Goal: Task Accomplishment & Management: Manage account settings

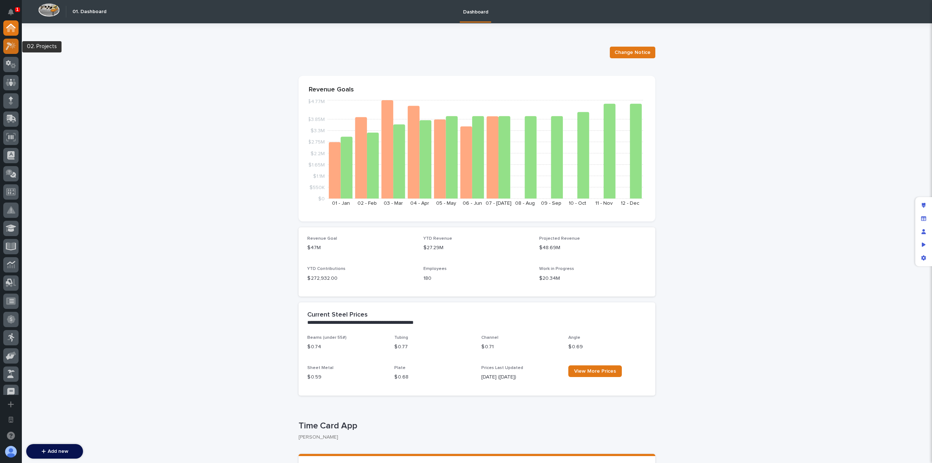
click at [16, 47] on div at bounding box center [10, 46] width 15 height 15
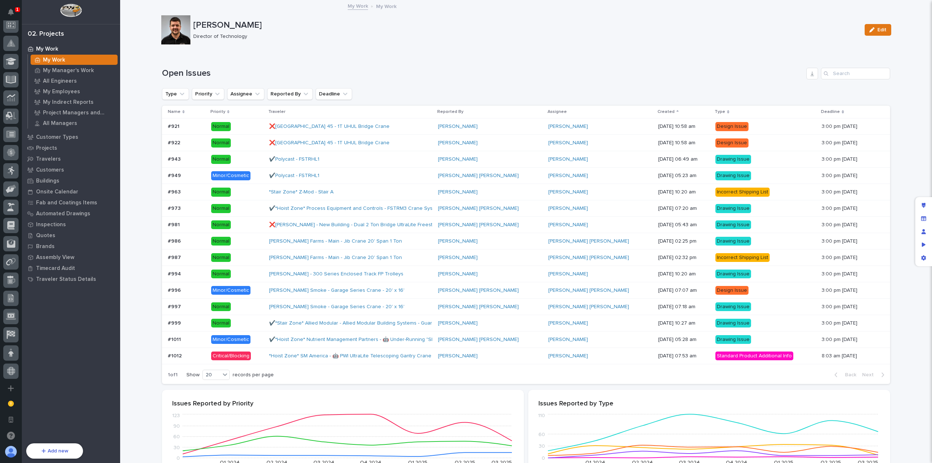
scroll to position [261, 0]
click at [9, 244] on icon at bounding box center [10, 240] width 9 height 8
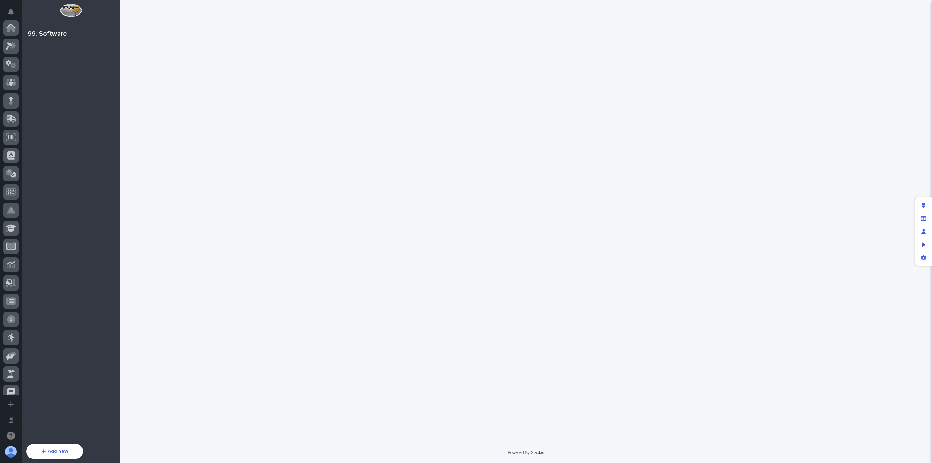
scroll to position [245, 0]
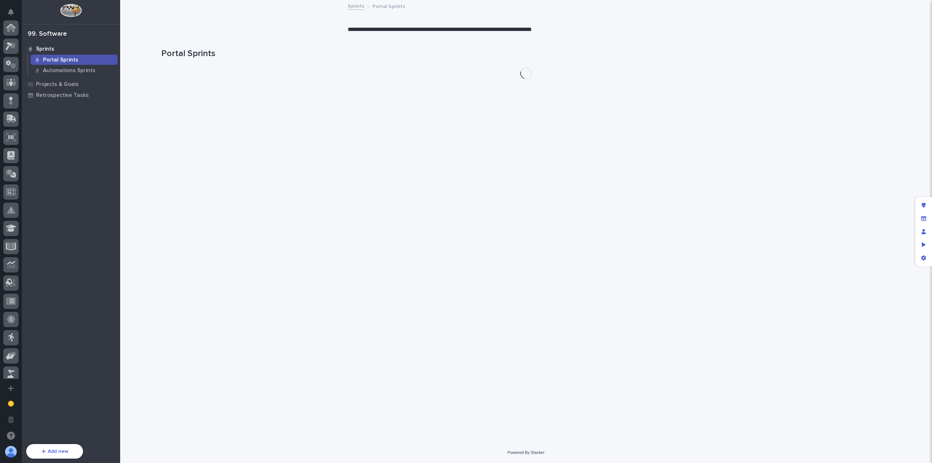
scroll to position [261, 0]
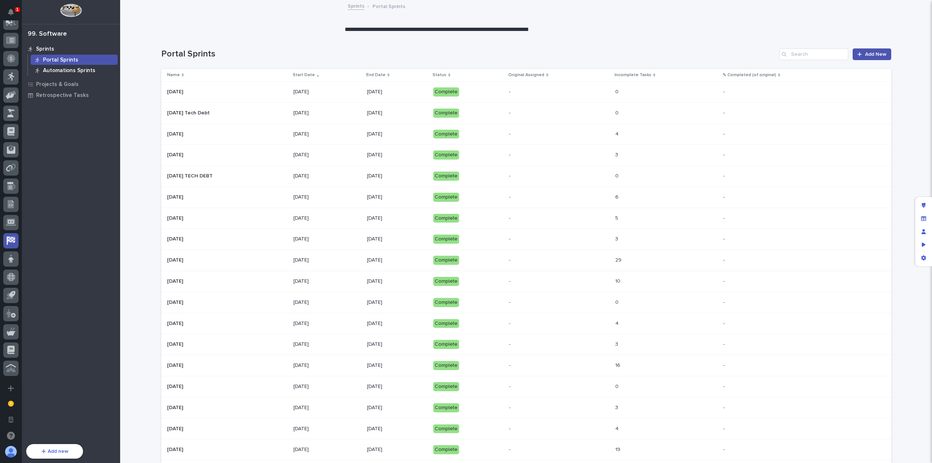
click at [82, 69] on p "Automations Sprints" at bounding box center [69, 70] width 52 height 7
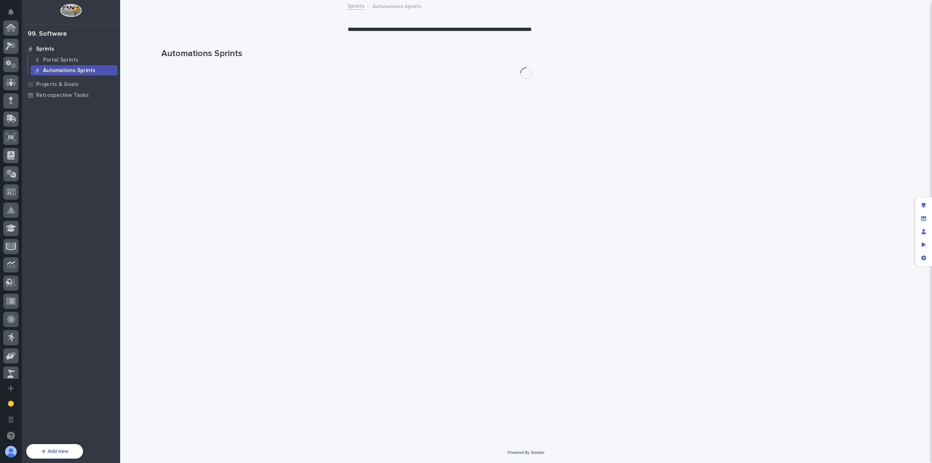
scroll to position [261, 0]
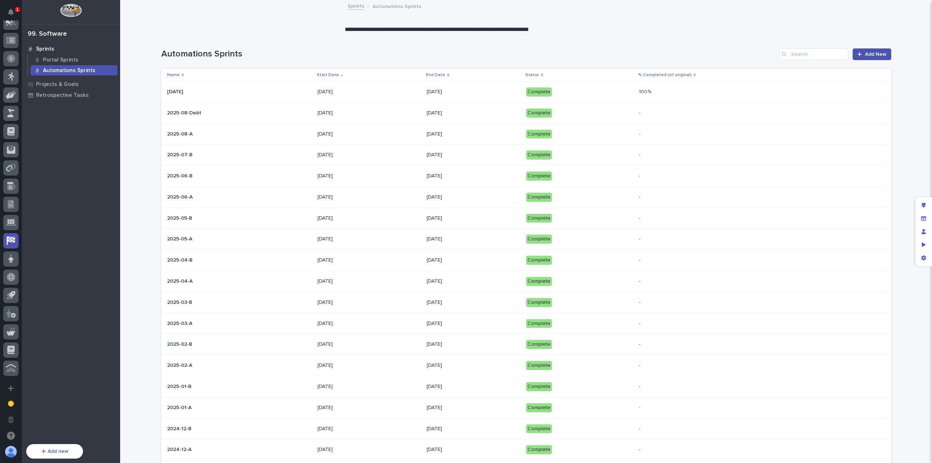
click at [505, 49] on h1 "Automations Sprints" at bounding box center [468, 54] width 615 height 11
click at [385, 90] on p "[DATE]" at bounding box center [370, 92] width 104 height 6
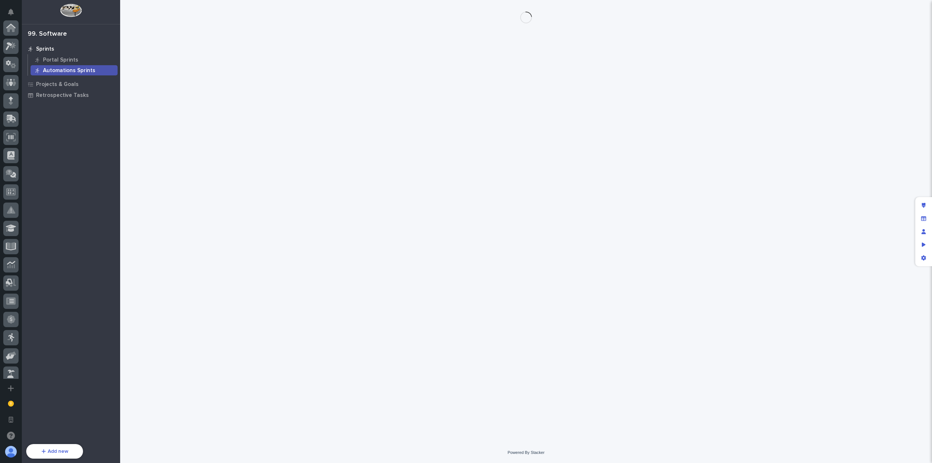
scroll to position [261, 0]
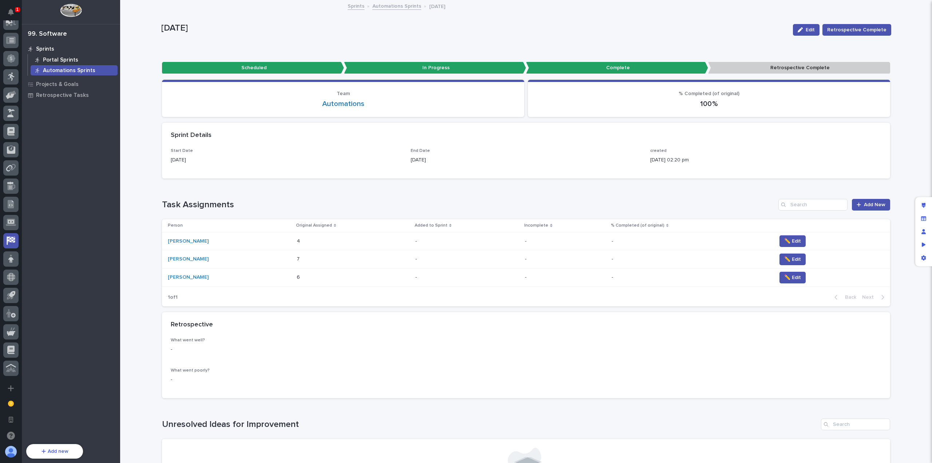
click at [64, 58] on p "Portal Sprints" at bounding box center [60, 60] width 35 height 7
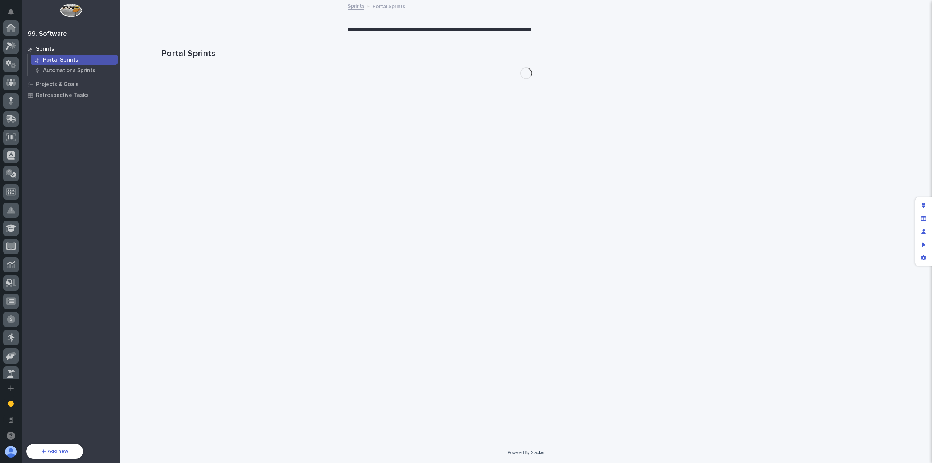
scroll to position [261, 0]
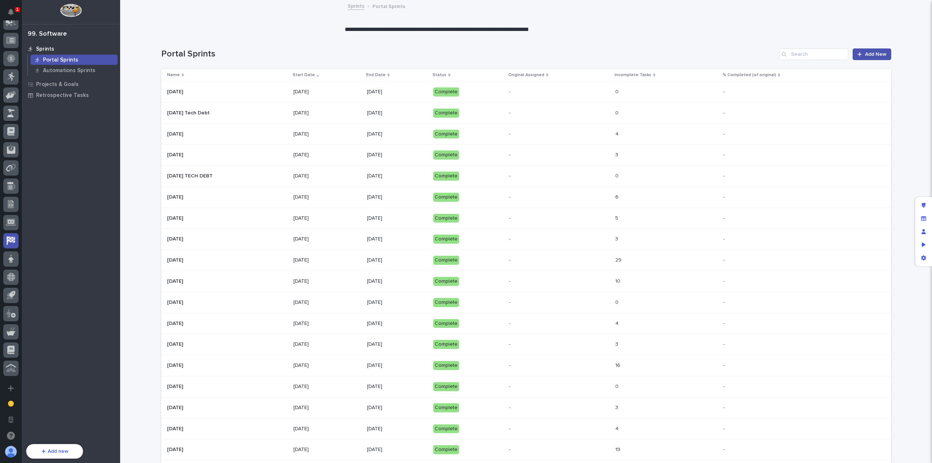
click at [253, 92] on p at bounding box center [227, 92] width 121 height 6
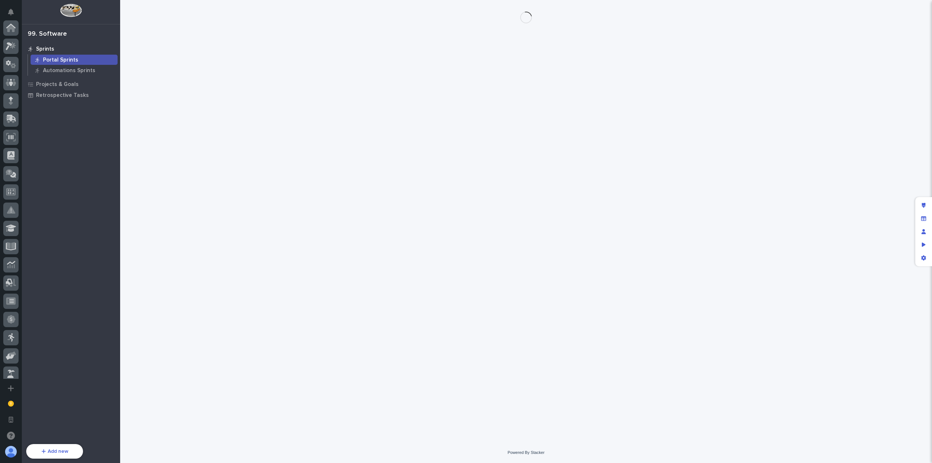
scroll to position [261, 0]
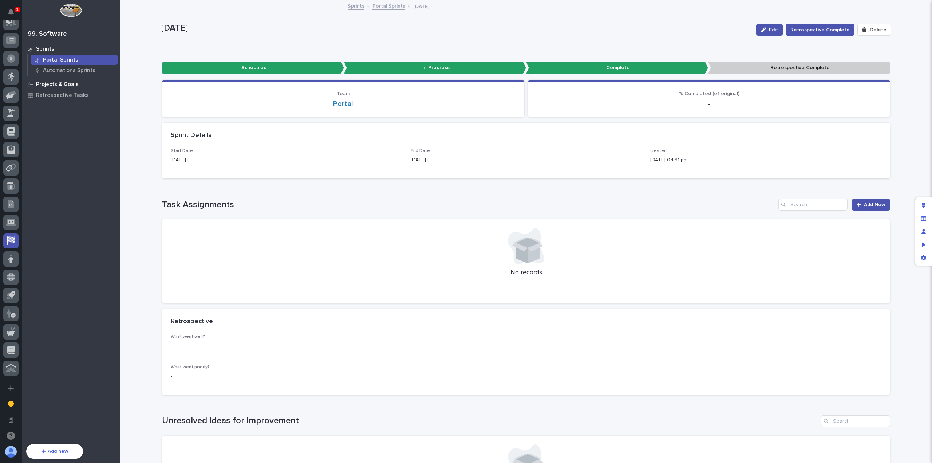
click at [52, 83] on p "Projects & Goals" at bounding box center [57, 84] width 43 height 7
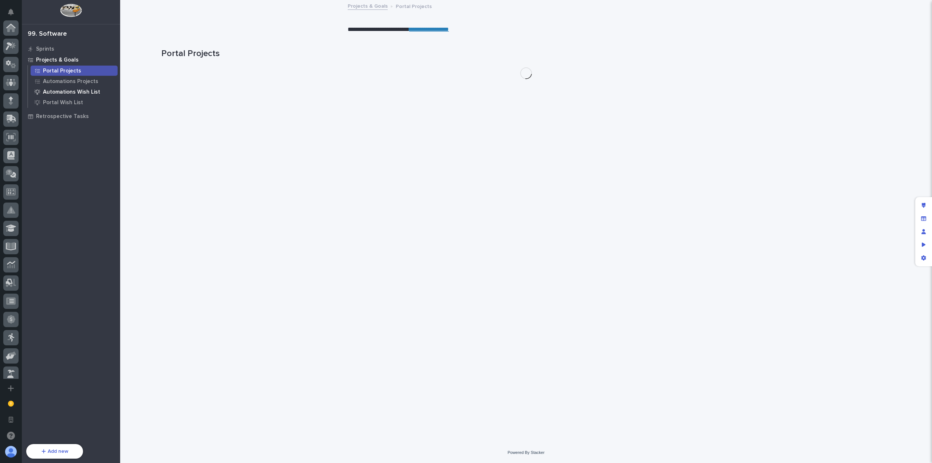
scroll to position [261, 0]
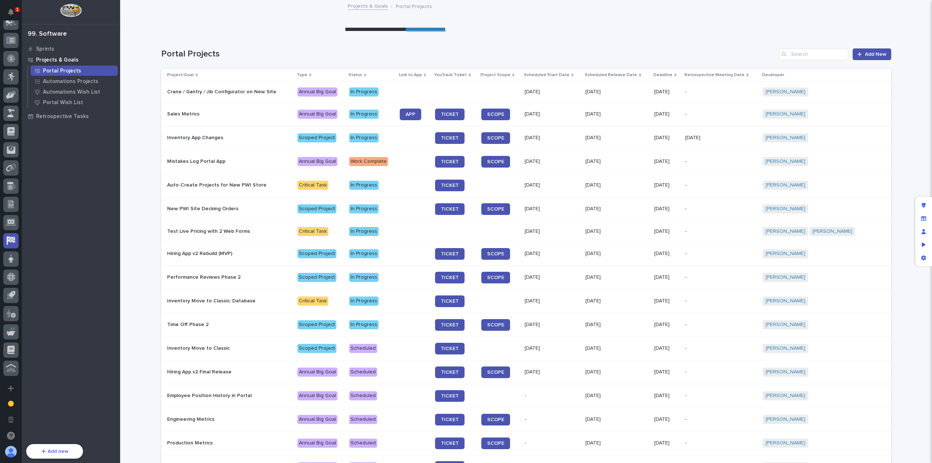
click at [398, 59] on h1 "Portal Projects" at bounding box center [468, 54] width 615 height 11
click at [338, 51] on h1 "Portal Projects" at bounding box center [468, 54] width 615 height 11
click at [659, 36] on div "Portal Projects Add New" at bounding box center [526, 51] width 730 height 35
drag, startPoint x: 920, startPoint y: 208, endPoint x: 912, endPoint y: 207, distance: 8.4
click at [920, 208] on div "Edit layout" at bounding box center [923, 205] width 13 height 13
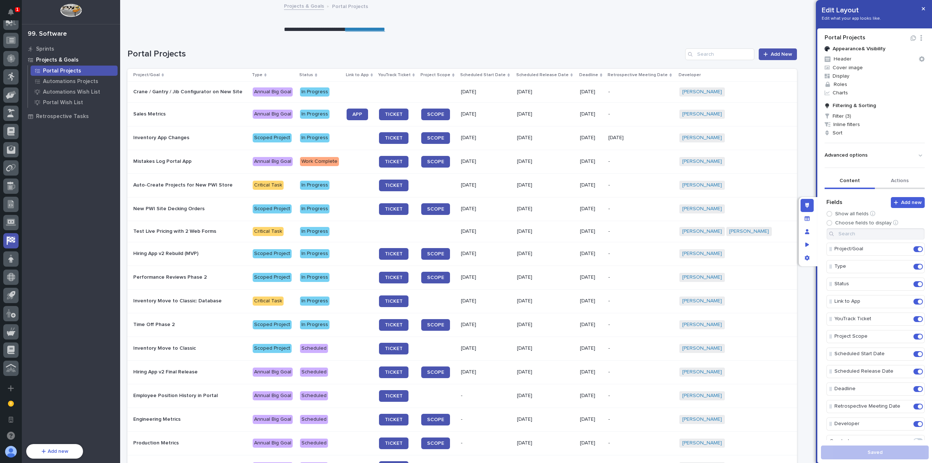
click at [894, 181] on button "Actions" at bounding box center [900, 181] width 50 height 15
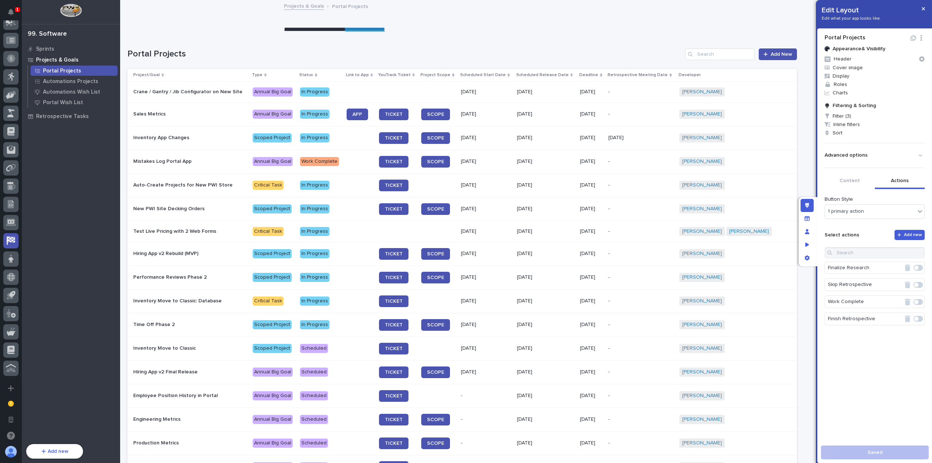
click at [914, 300] on span at bounding box center [916, 302] width 4 height 4
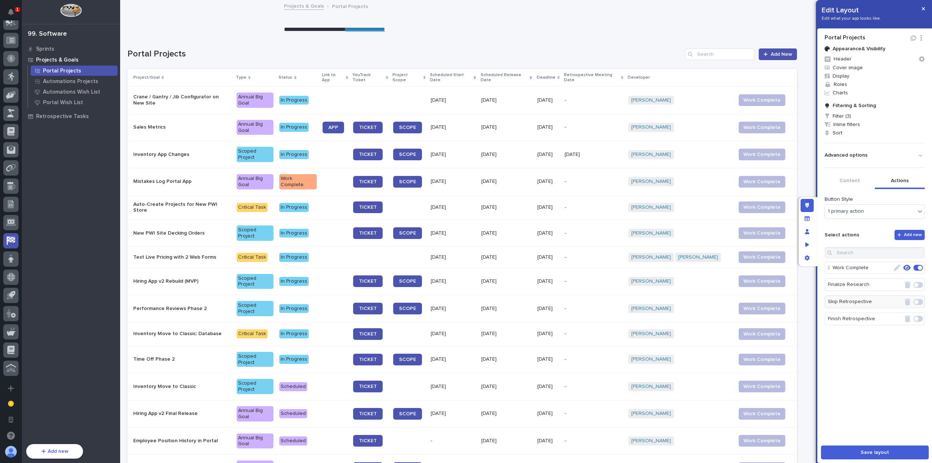
click at [894, 265] on icon "button" at bounding box center [897, 267] width 7 height 7
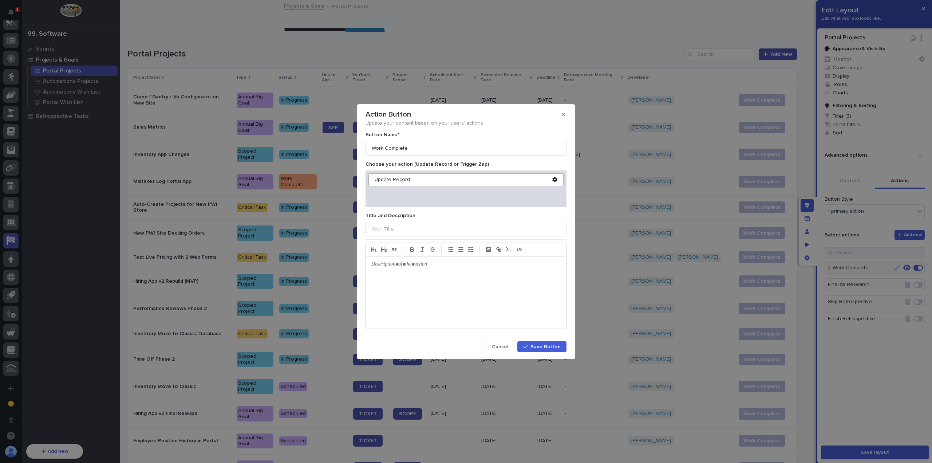
click at [552, 178] on icon at bounding box center [554, 179] width 5 height 5
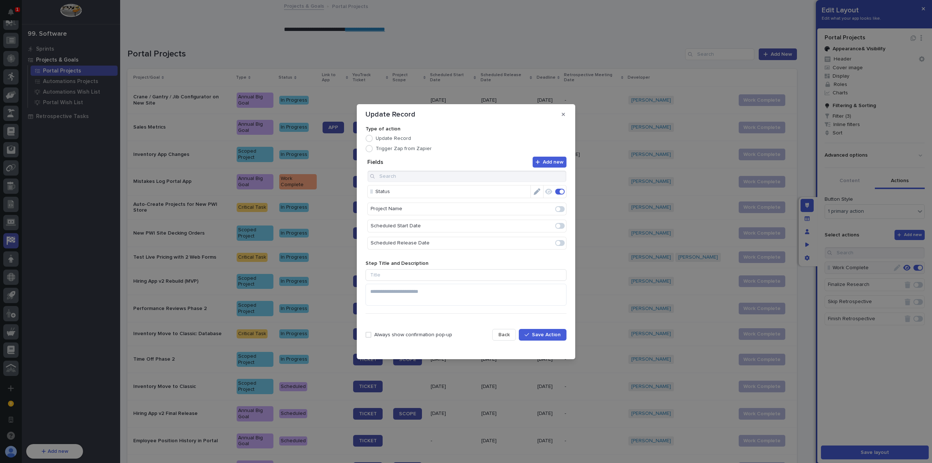
click at [510, 332] on span "Back" at bounding box center [504, 334] width 11 height 5
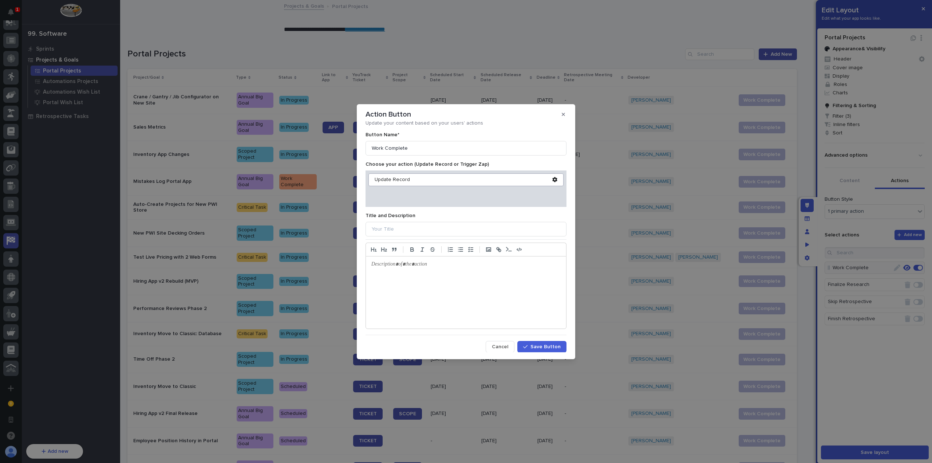
click at [505, 342] on button "Cancel" at bounding box center [500, 347] width 29 height 12
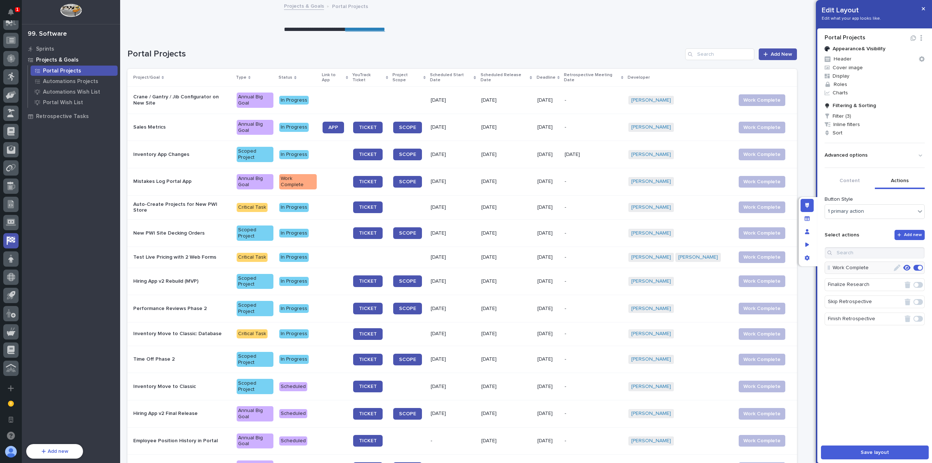
click at [904, 267] on icon "button" at bounding box center [907, 267] width 7 height 7
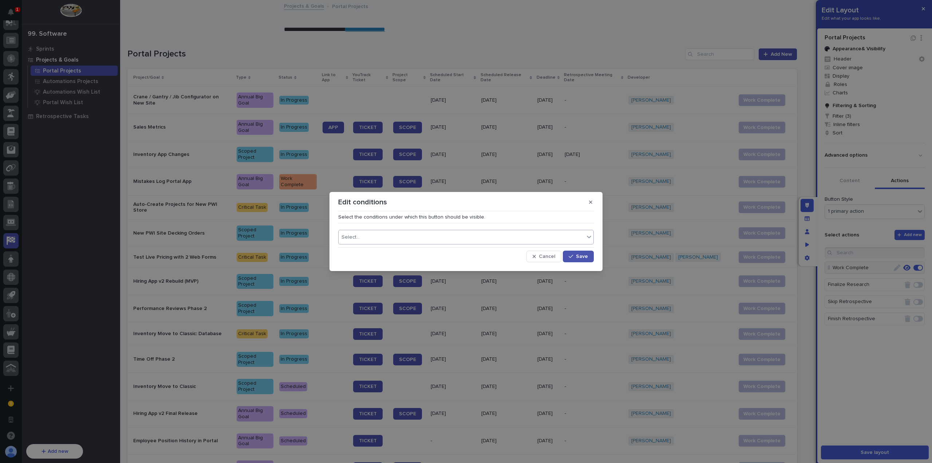
click at [381, 239] on div "Select..." at bounding box center [462, 237] width 246 height 11
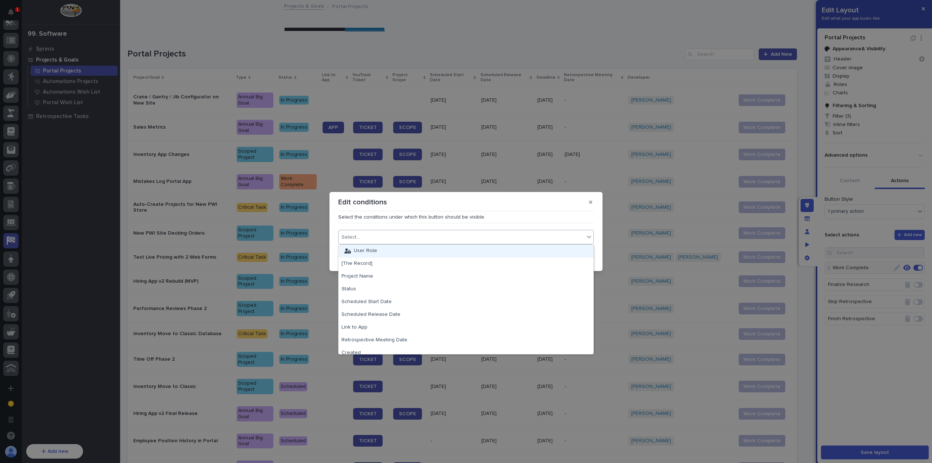
click at [390, 250] on div "User Role" at bounding box center [466, 251] width 255 height 13
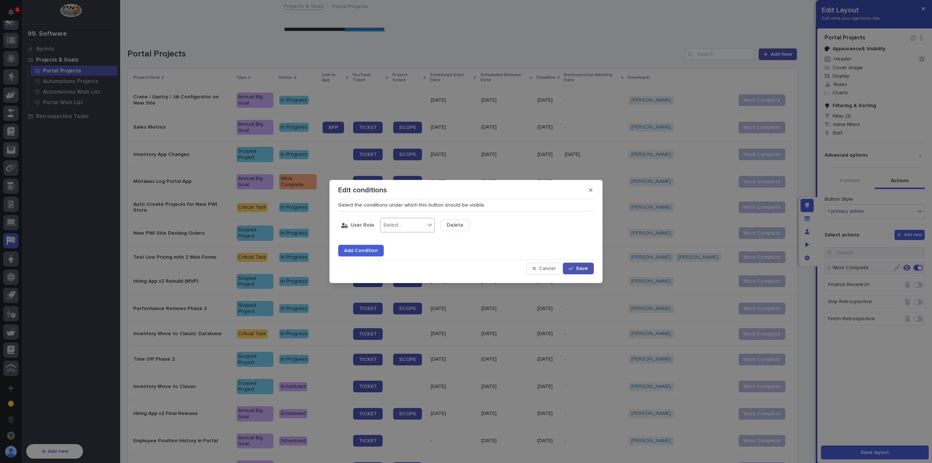
click at [392, 229] on div "Select..." at bounding box center [403, 225] width 45 height 11
drag, startPoint x: 408, startPoint y: 252, endPoint x: 417, endPoint y: 245, distance: 11.1
click at [408, 252] on div "is not" at bounding box center [406, 251] width 54 height 13
click at [455, 229] on div "Select..." at bounding box center [463, 225] width 45 height 11
click at [466, 263] on div "Viewer" at bounding box center [466, 264] width 54 height 13
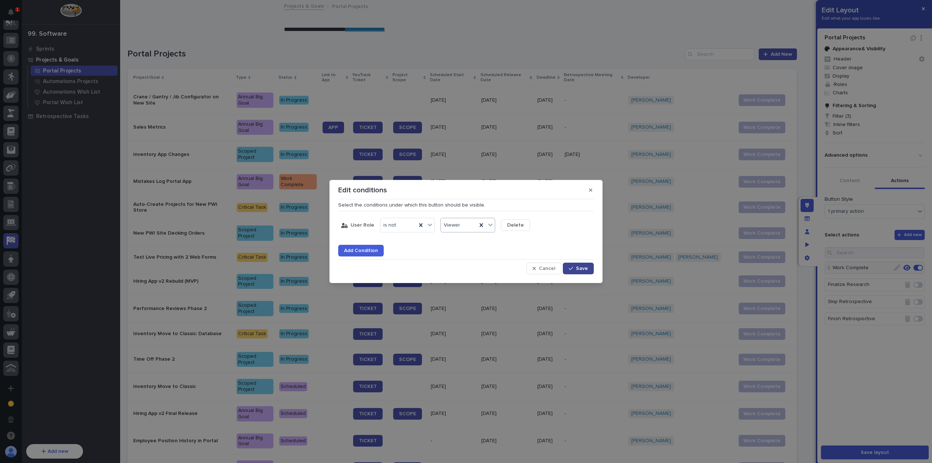
click at [577, 268] on span "Save" at bounding box center [582, 268] width 12 height 5
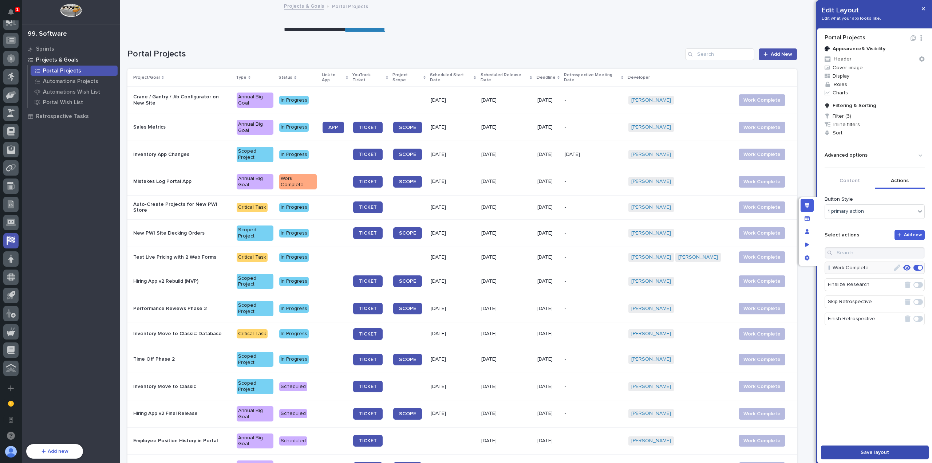
click at [851, 450] on button "Save layout" at bounding box center [875, 452] width 108 height 14
click at [904, 267] on icon "button" at bounding box center [907, 267] width 7 height 7
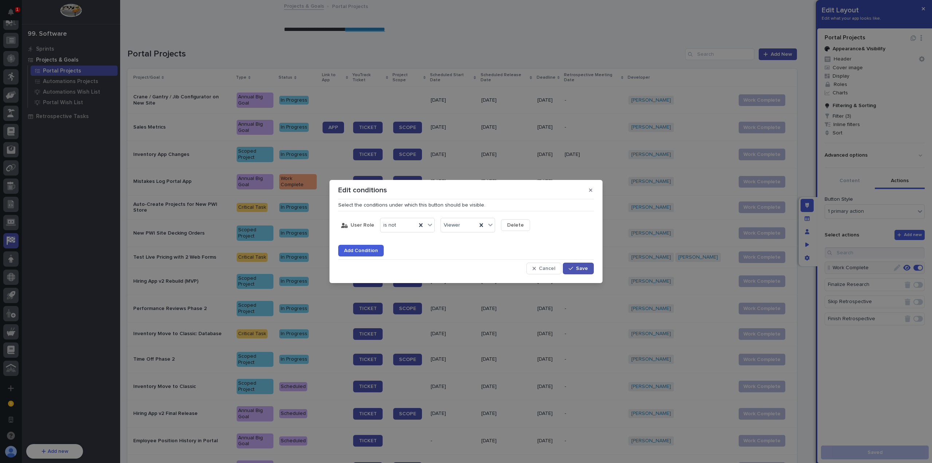
click at [375, 253] on span "Add Condition" at bounding box center [361, 250] width 34 height 5
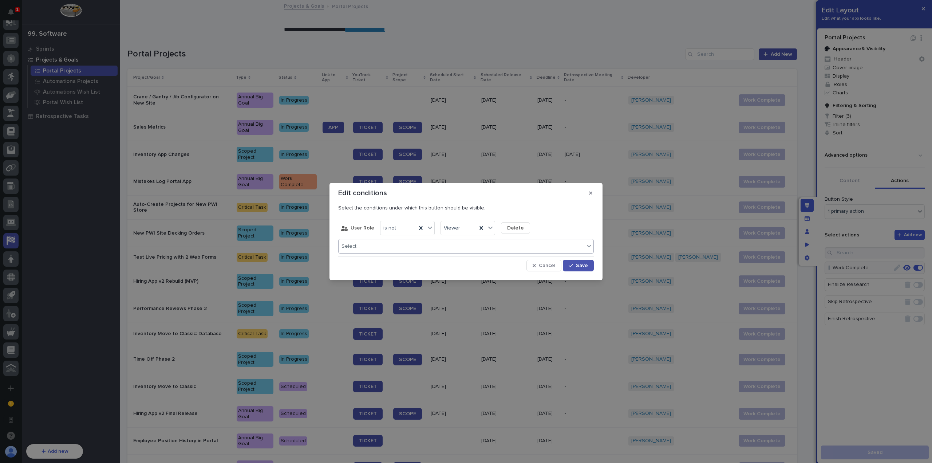
click at [382, 246] on div "Select..." at bounding box center [462, 246] width 246 height 11
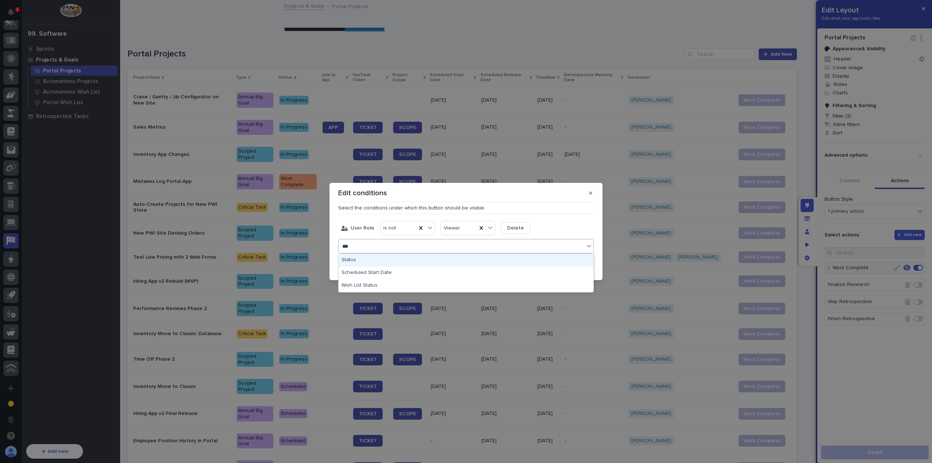
type input "****"
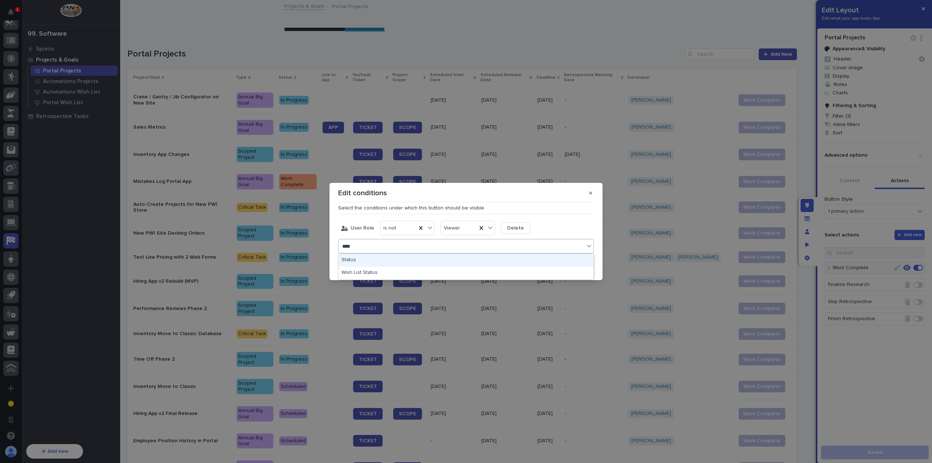
click at [388, 260] on div "Status" at bounding box center [466, 260] width 255 height 13
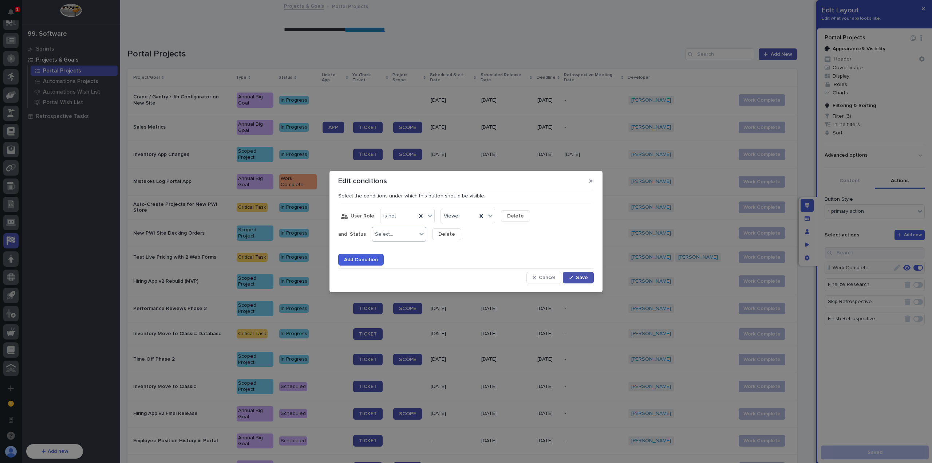
click at [397, 239] on div "Select..." at bounding box center [394, 234] width 45 height 11
click at [402, 308] on div "is none of" at bounding box center [397, 312] width 54 height 13
click at [445, 232] on div "Select..." at bounding box center [445, 234] width 18 height 6
click at [460, 312] on div "Retrospective Not Needed" at bounding box center [457, 312] width 54 height 13
click at [505, 238] on div at bounding box center [505, 235] width 1 height 8
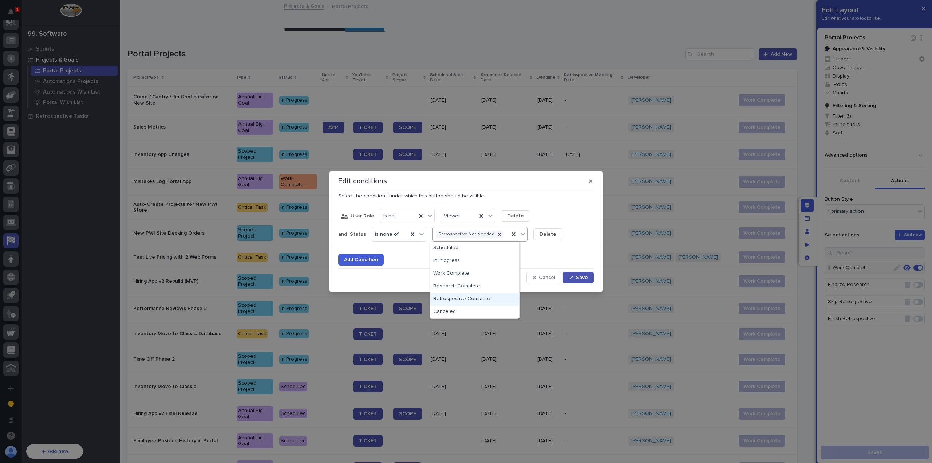
click at [489, 299] on div "Retrospective Complete" at bounding box center [474, 299] width 89 height 13
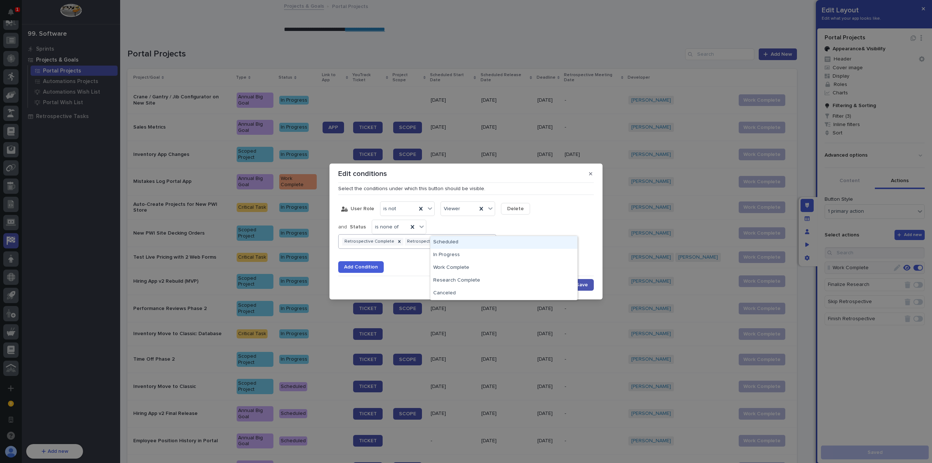
click at [478, 236] on div "Retrospective Complete Retrospective Not Needed" at bounding box center [408, 241] width 139 height 11
drag, startPoint x: 519, startPoint y: 278, endPoint x: 524, endPoint y: 273, distance: 8.0
click at [519, 278] on div "Research Complete" at bounding box center [503, 280] width 147 height 13
click at [516, 242] on div "Research Complete Retrospective Complete Retrospective Not Needed" at bounding box center [435, 241] width 193 height 11
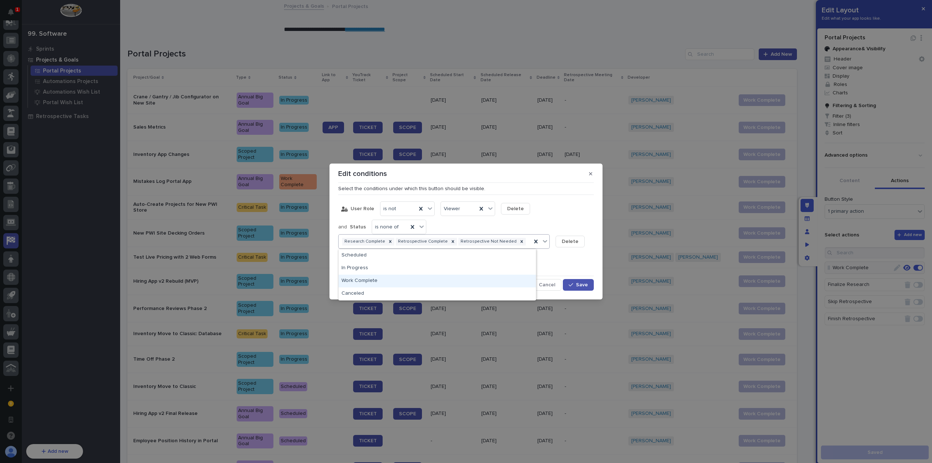
click at [468, 276] on div "Work Complete" at bounding box center [437, 281] width 197 height 13
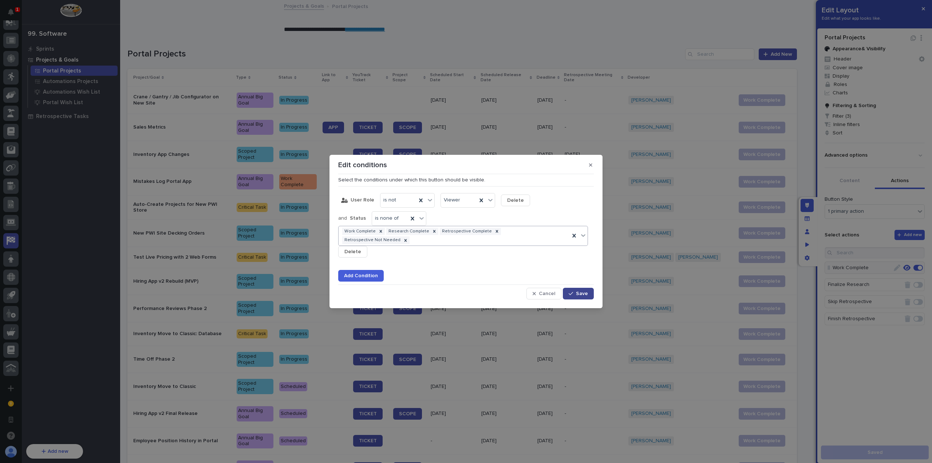
click at [576, 291] on div "button" at bounding box center [572, 293] width 7 height 5
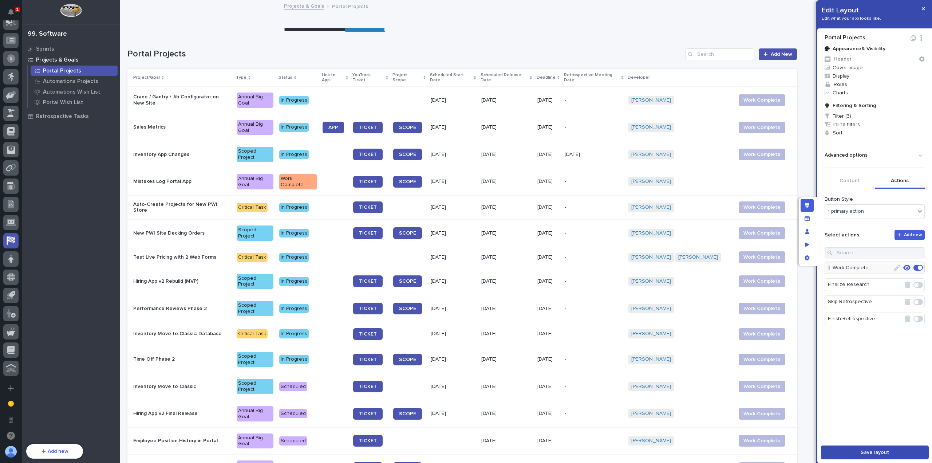
click at [892, 452] on button "Save layout" at bounding box center [875, 452] width 108 height 14
click at [924, 9] on icon "button" at bounding box center [923, 8] width 3 height 3
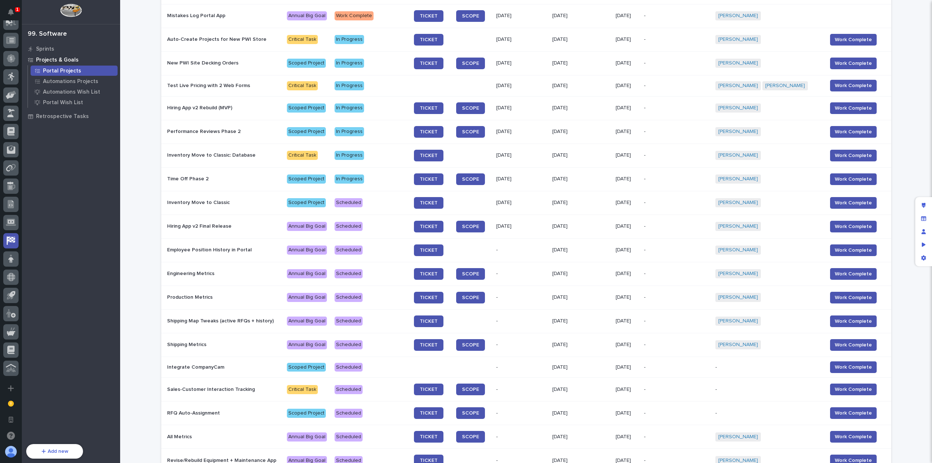
scroll to position [0, 0]
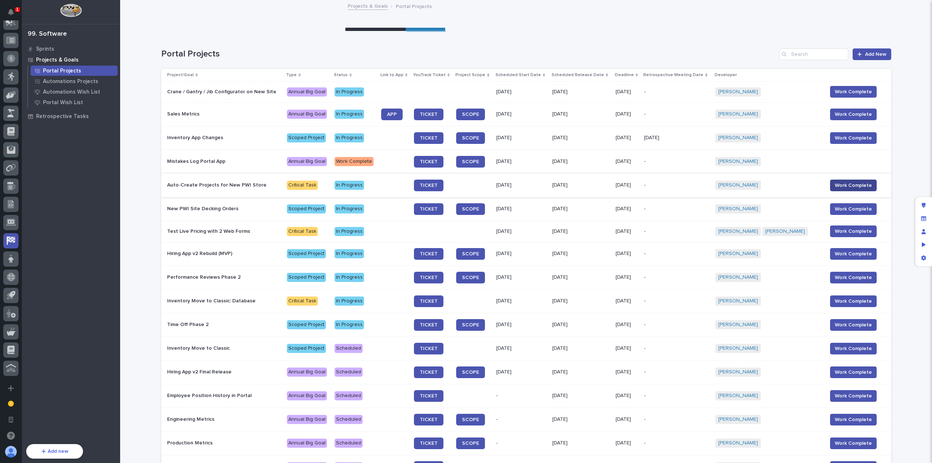
click at [856, 186] on span "Work Complete" at bounding box center [853, 185] width 37 height 7
click at [838, 209] on span "Work Complete" at bounding box center [853, 208] width 37 height 7
click at [535, 185] on p "[DATE]" at bounding box center [521, 185] width 50 height 6
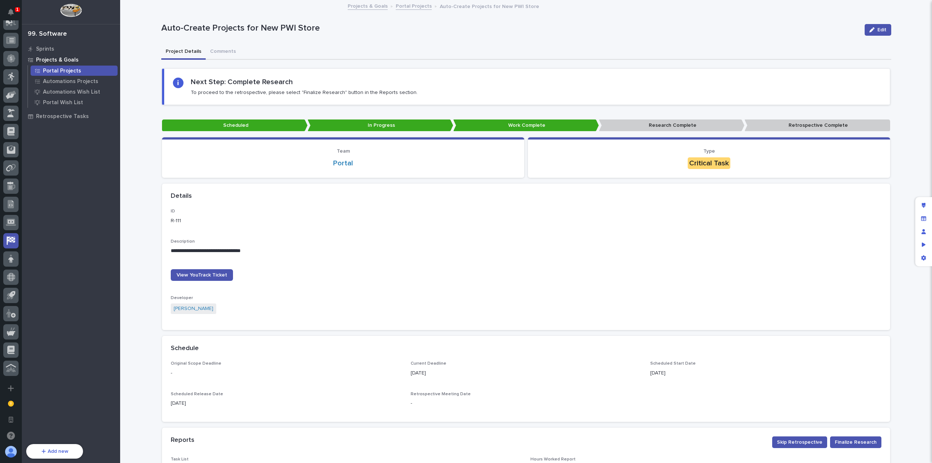
scroll to position [86, 0]
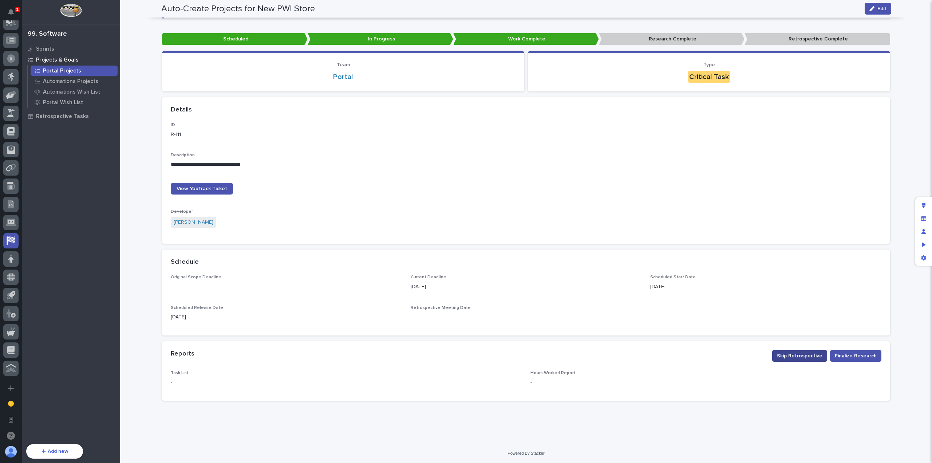
click at [810, 356] on span "Skip Retrospective" at bounding box center [800, 355] width 46 height 7
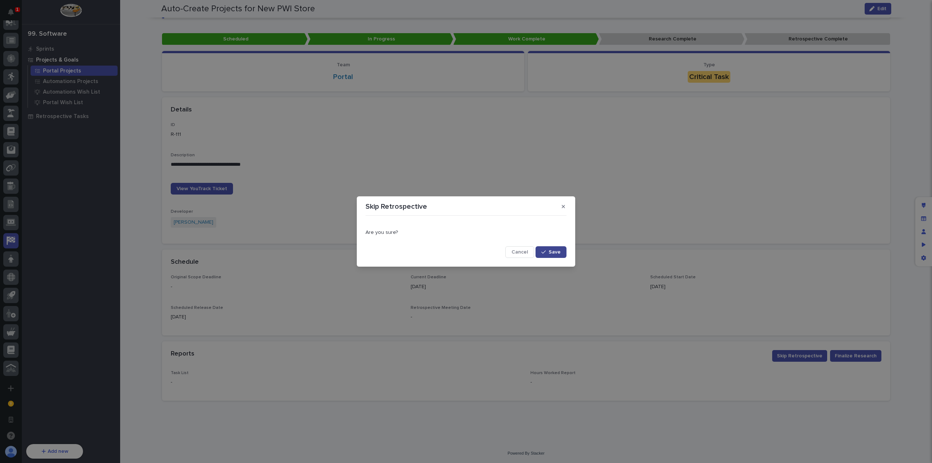
click at [559, 251] on span "Save" at bounding box center [555, 251] width 12 height 5
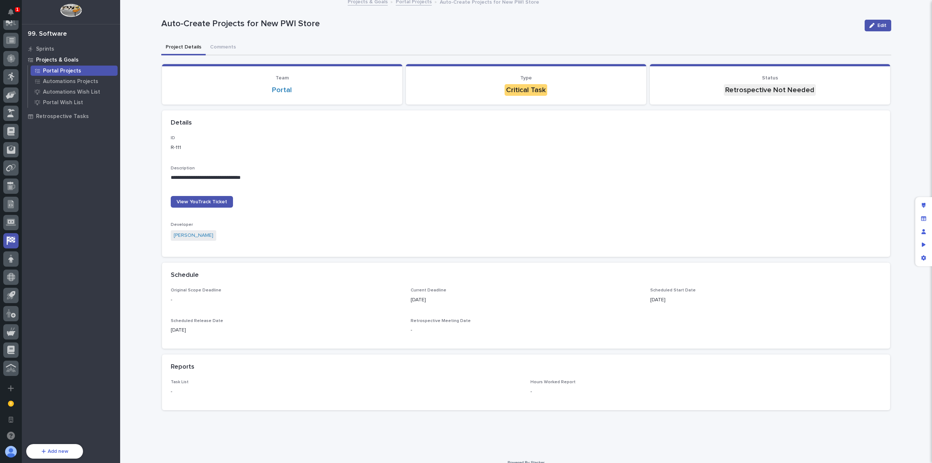
scroll to position [0, 0]
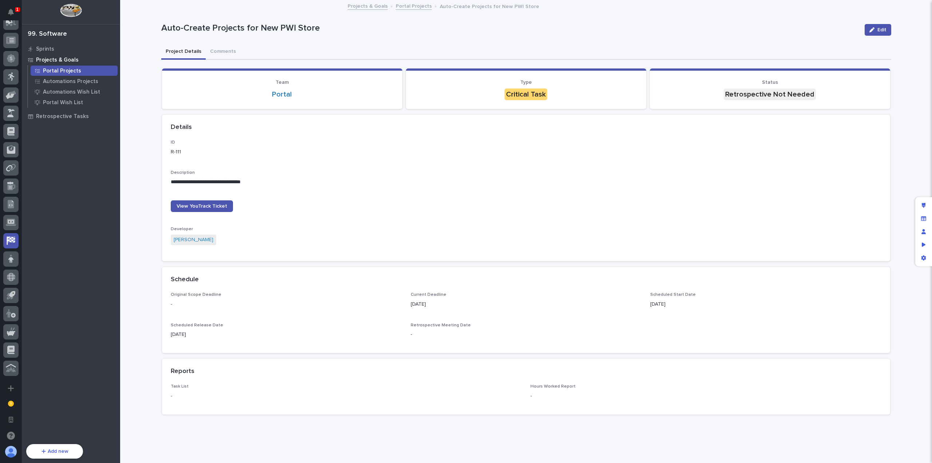
click at [54, 68] on p "Portal Projects" at bounding box center [62, 71] width 38 height 7
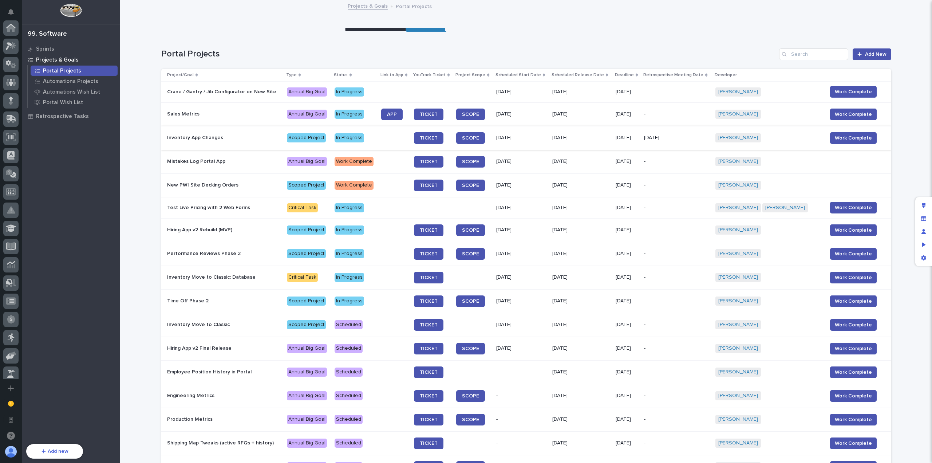
scroll to position [261, 0]
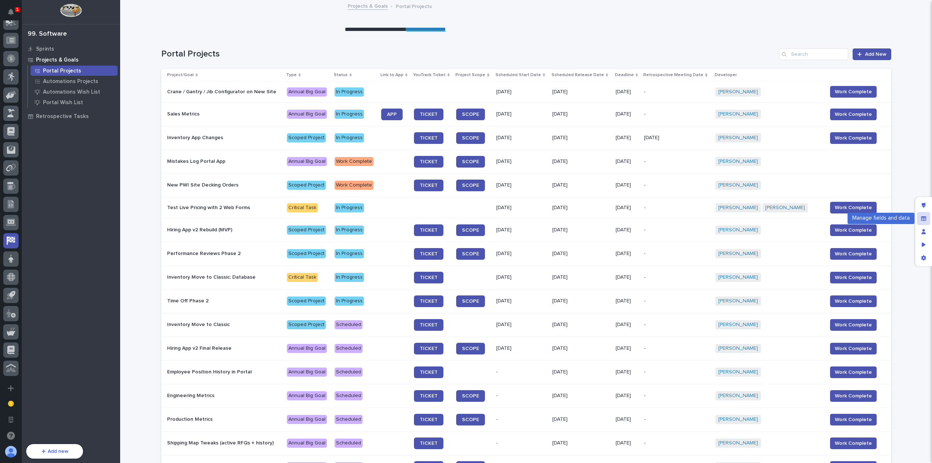
click at [920, 218] on div "Manage fields and data" at bounding box center [923, 218] width 13 height 13
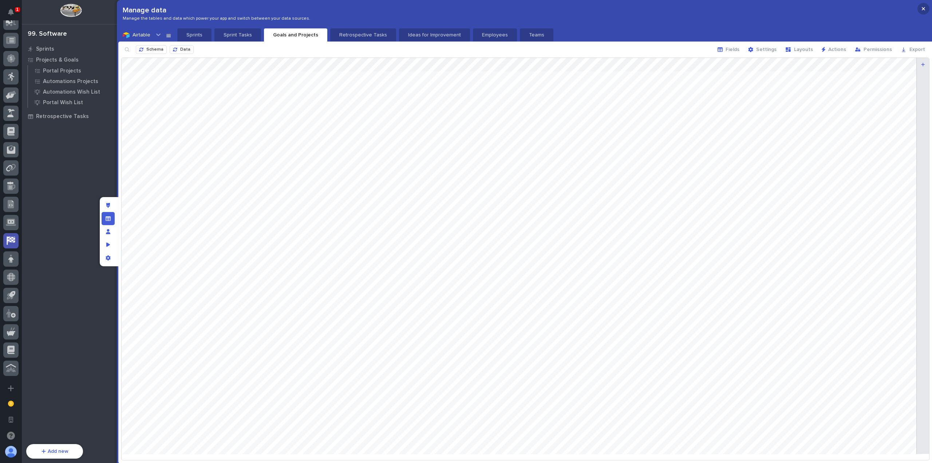
click at [918, 10] on button "button" at bounding box center [924, 9] width 12 height 12
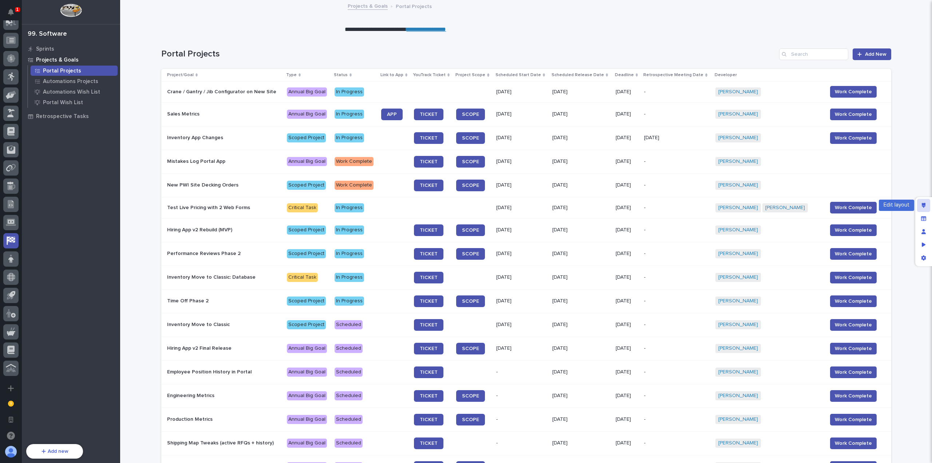
click at [925, 205] on icon "Edit layout" at bounding box center [924, 205] width 4 height 5
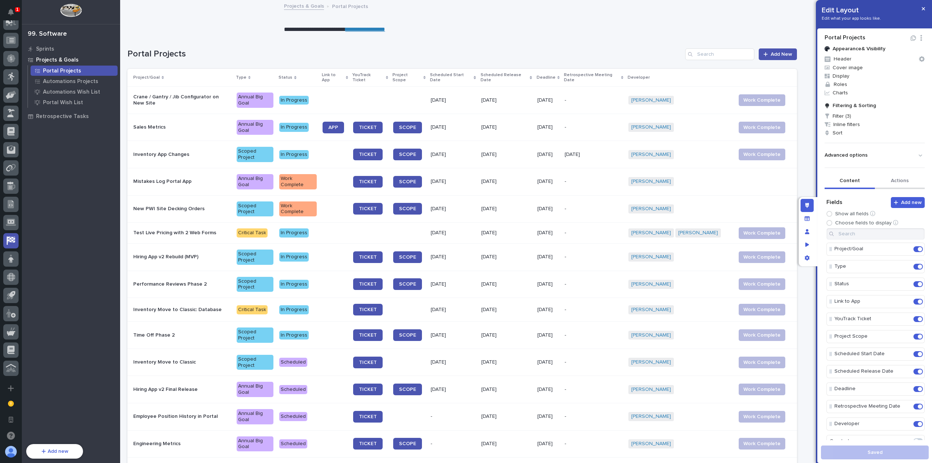
click at [888, 180] on button "Actions" at bounding box center [900, 181] width 50 height 15
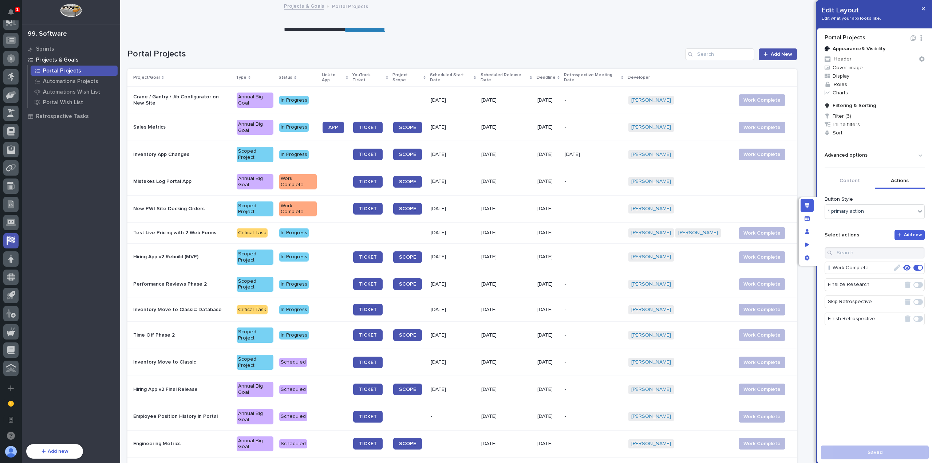
click at [894, 265] on icon "button" at bounding box center [897, 267] width 7 height 7
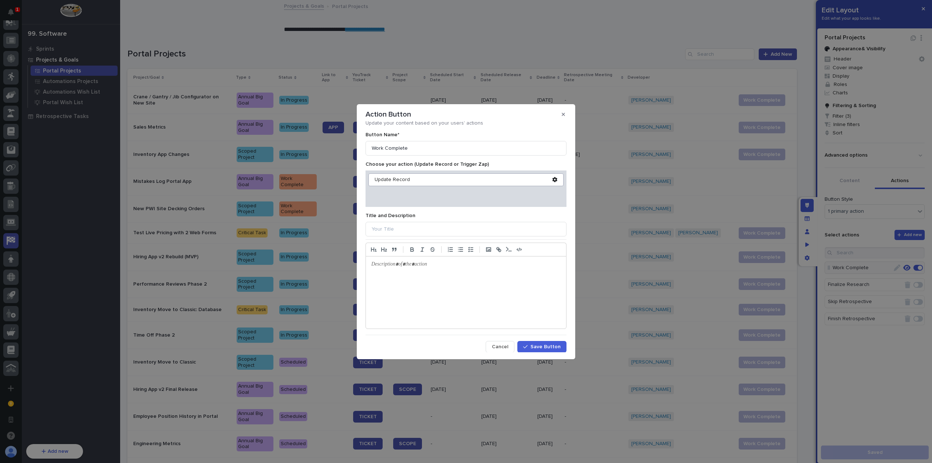
click at [552, 181] on icon at bounding box center [554, 179] width 5 height 5
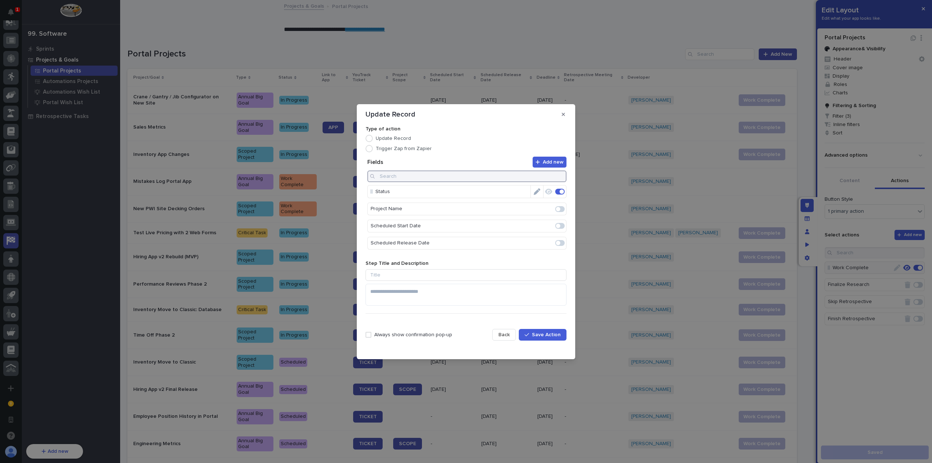
click at [473, 173] on input at bounding box center [466, 176] width 199 height 12
type input "act"
drag, startPoint x: 406, startPoint y: 174, endPoint x: 355, endPoint y: 171, distance: 51.5
click at [358, 172] on section "Update Record Type of action Update Record Trigger Zap from Zapier Add new Fiel…" at bounding box center [466, 231] width 219 height 255
click at [559, 189] on span at bounding box center [558, 191] width 4 height 4
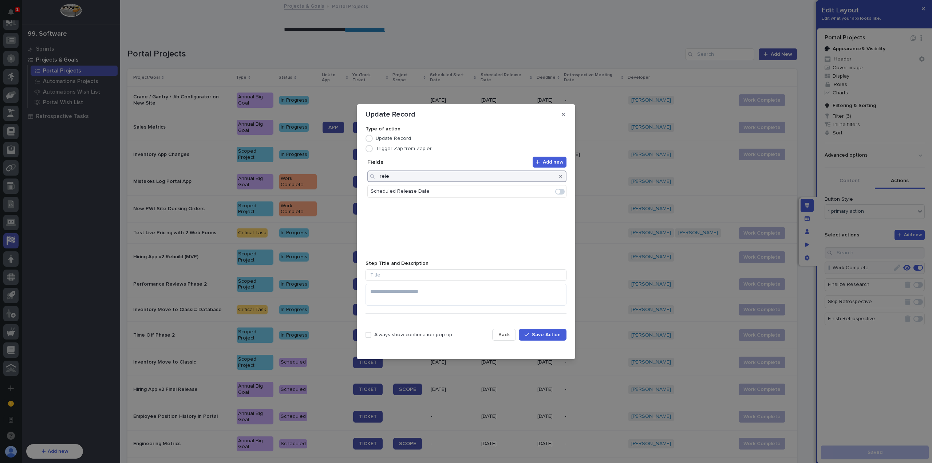
type input "rele"
click at [538, 194] on icon "Edit" at bounding box center [537, 191] width 7 height 7
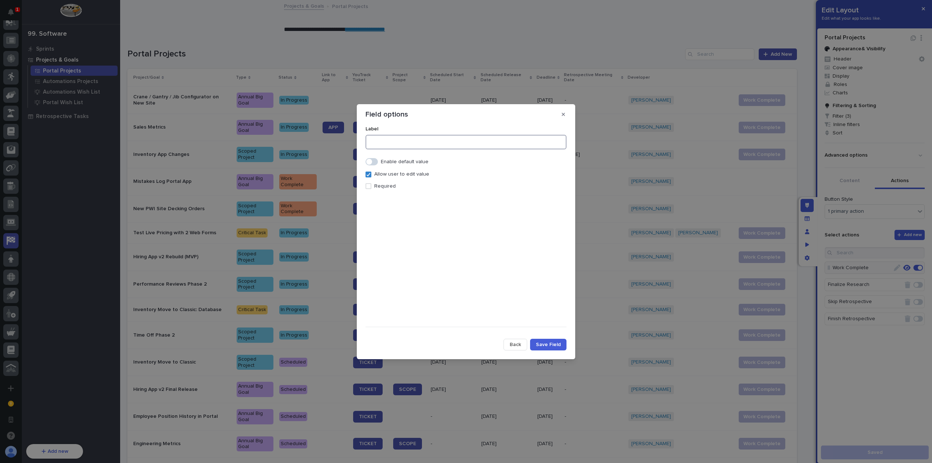
click at [414, 141] on input at bounding box center [466, 142] width 201 height 15
click at [387, 187] on p "Required" at bounding box center [384, 186] width 21 height 6
type input "Actual Release Date"
click at [557, 346] on span "Save Field" at bounding box center [548, 344] width 25 height 5
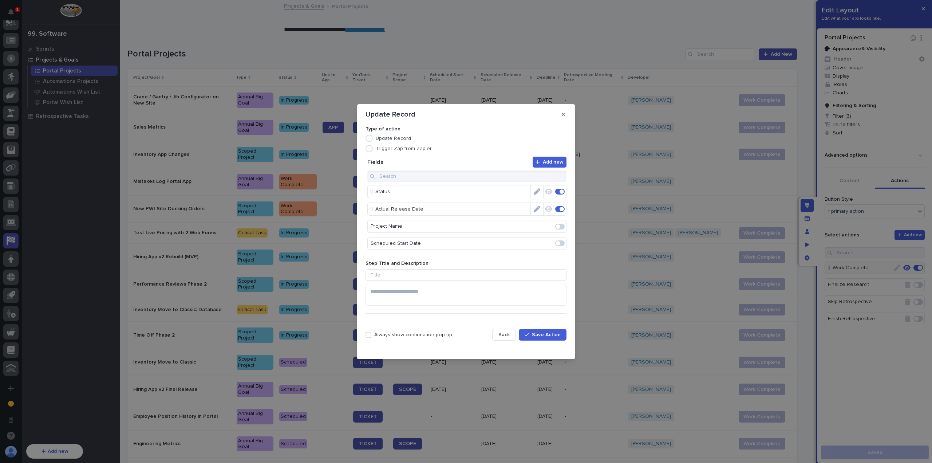
click at [545, 336] on span "Save Action" at bounding box center [546, 334] width 29 height 5
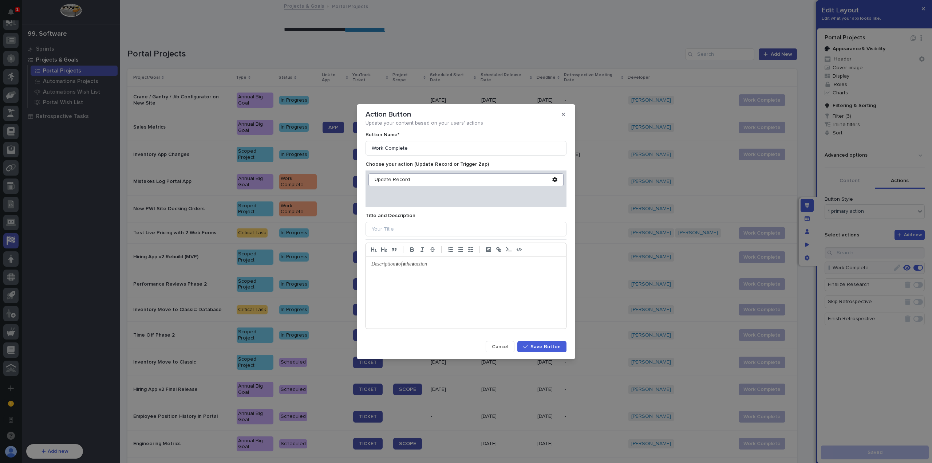
click at [533, 343] on button "Save Button" at bounding box center [542, 347] width 49 height 12
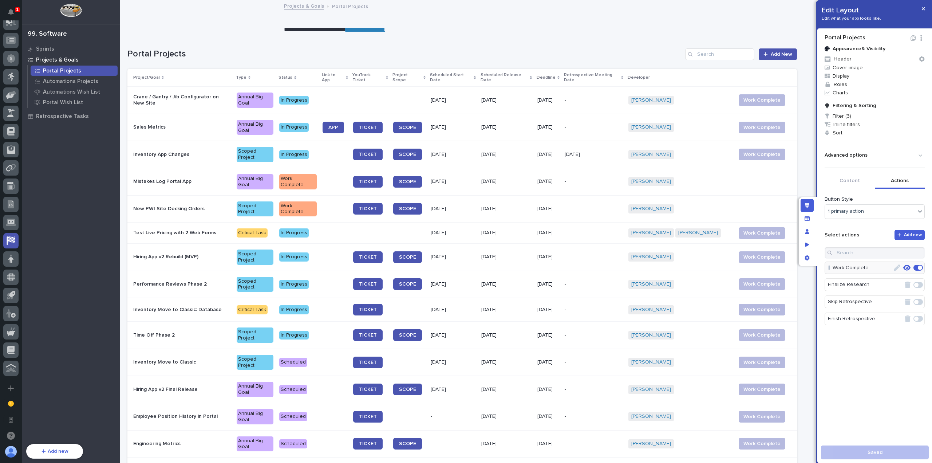
click at [894, 265] on icon "button" at bounding box center [897, 267] width 7 height 7
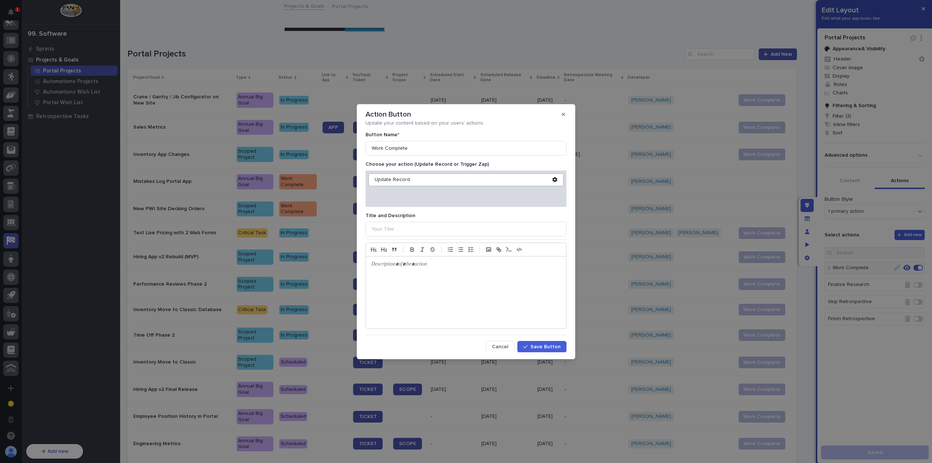
scroll to position [0, 0]
click at [552, 178] on icon at bounding box center [554, 179] width 5 height 5
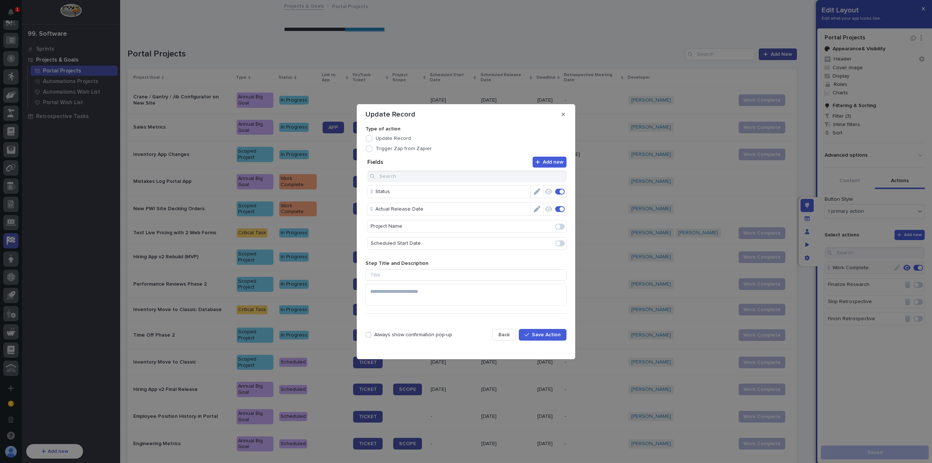
click at [400, 341] on div "Always show confirmation pop-up Back Save Action" at bounding box center [466, 334] width 201 height 31
click at [402, 335] on p "Always show confirmation pop-up" at bounding box center [413, 335] width 78 height 6
click at [543, 339] on button "Save Action" at bounding box center [543, 335] width 48 height 12
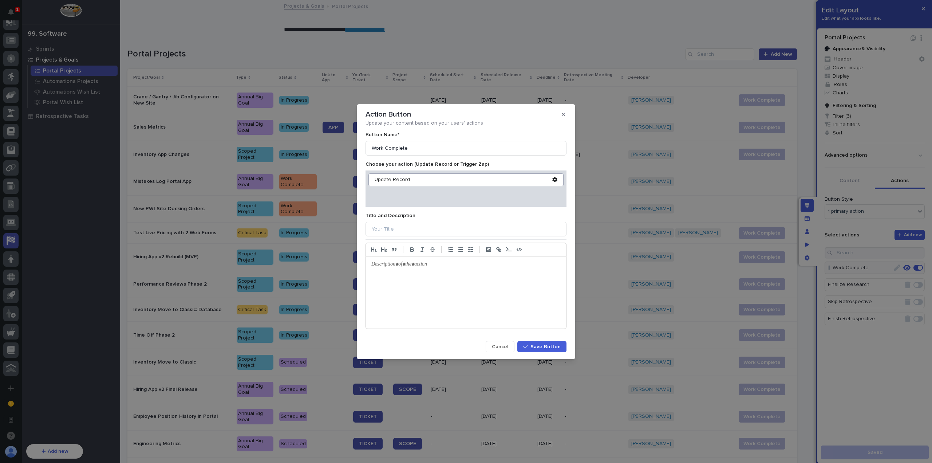
click at [551, 347] on span "Save Button" at bounding box center [546, 346] width 30 height 5
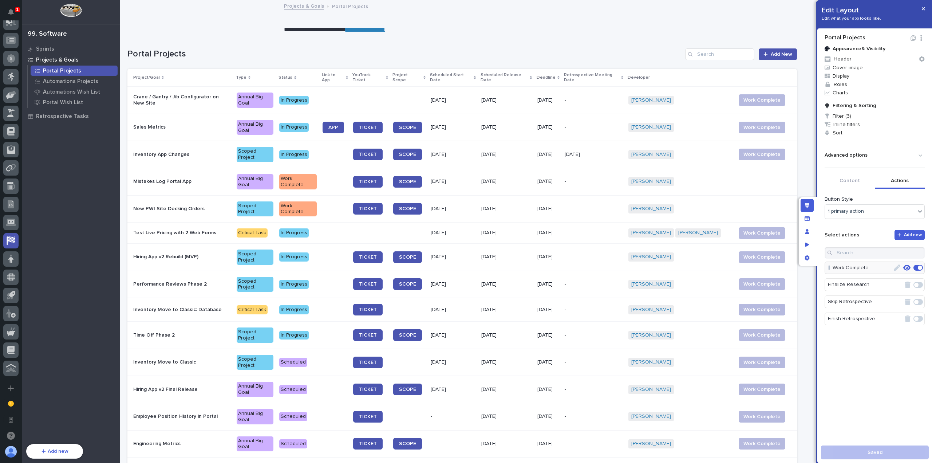
drag, startPoint x: 923, startPoint y: 7, endPoint x: 873, endPoint y: 52, distance: 67.6
click at [923, 7] on icon "button" at bounding box center [923, 8] width 3 height 5
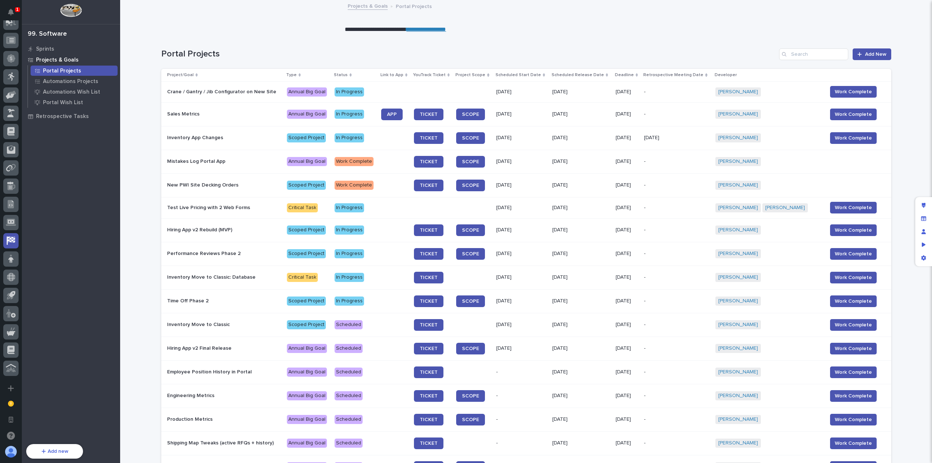
click at [698, 42] on div "Portal Projects Add New" at bounding box center [526, 51] width 730 height 35
click at [845, 231] on span "Work Complete" at bounding box center [853, 230] width 37 height 7
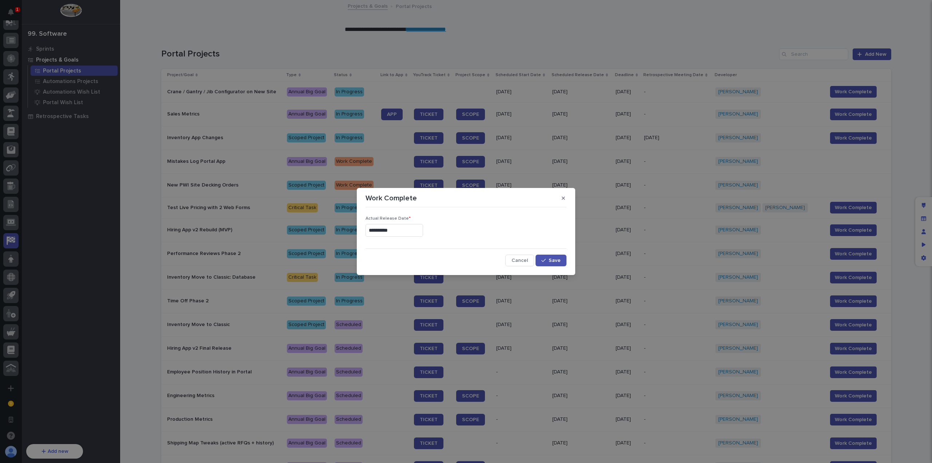
click at [415, 233] on input "**********" at bounding box center [395, 230] width 58 height 13
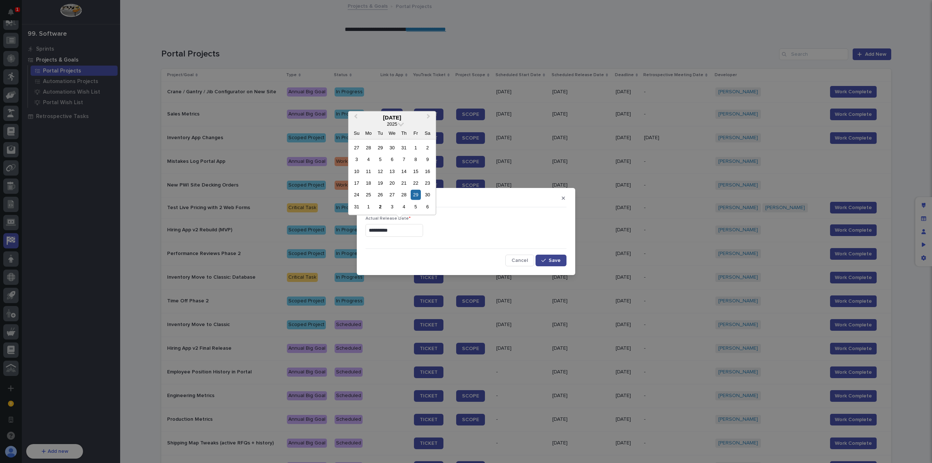
click at [550, 258] on span "Save" at bounding box center [555, 260] width 12 height 5
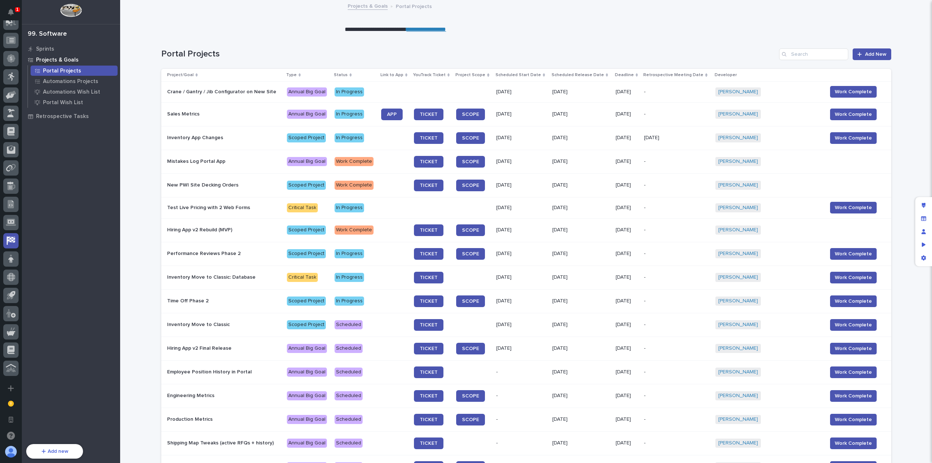
click at [221, 228] on p "Hiring App v2 Rebuild (MVP)" at bounding box center [224, 230] width 114 height 6
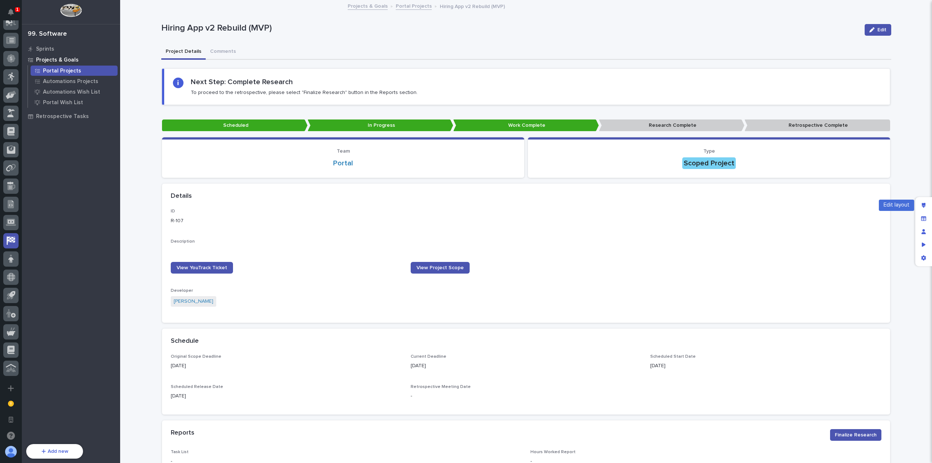
drag, startPoint x: 925, startPoint y: 204, endPoint x: 920, endPoint y: 189, distance: 14.9
click at [925, 204] on icon "Edit layout" at bounding box center [924, 205] width 4 height 5
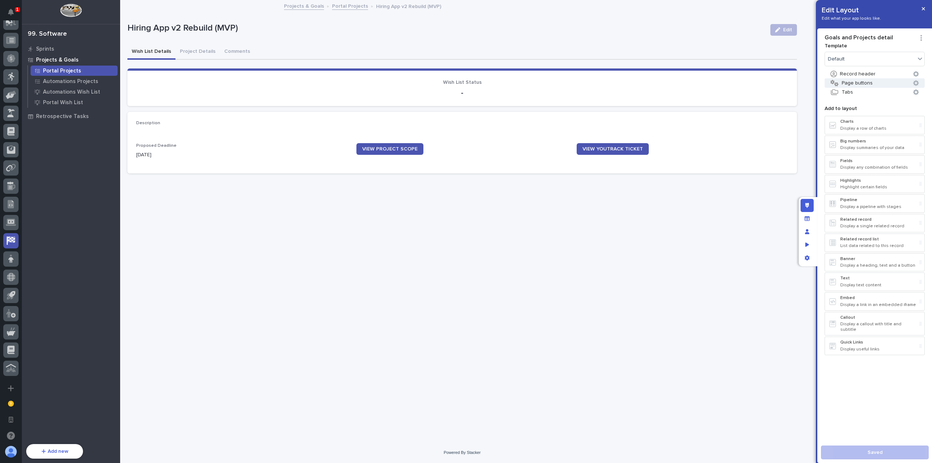
click at [915, 82] on icon "button" at bounding box center [916, 83] width 6 height 6
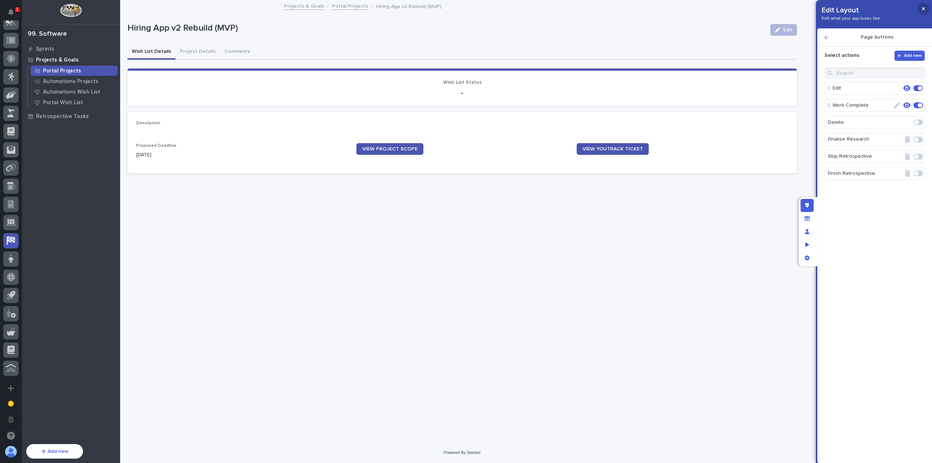
click at [925, 8] on icon "button" at bounding box center [923, 8] width 3 height 5
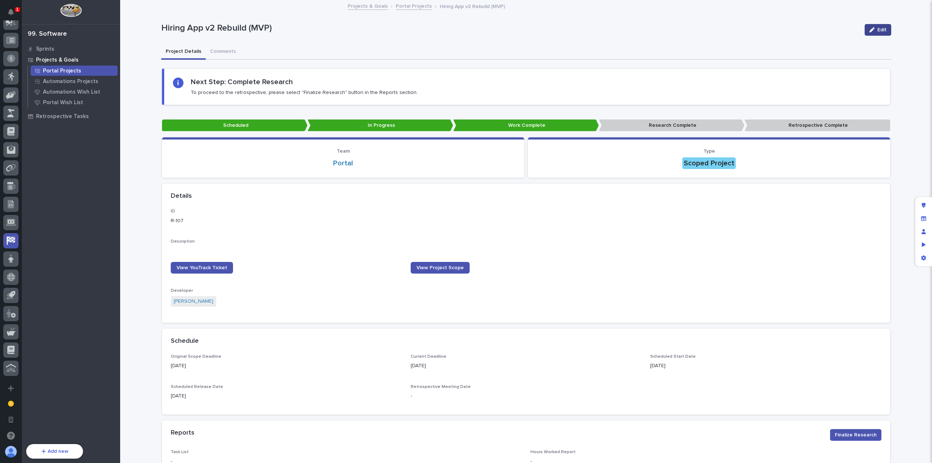
click at [870, 35] on button "Edit" at bounding box center [878, 30] width 27 height 12
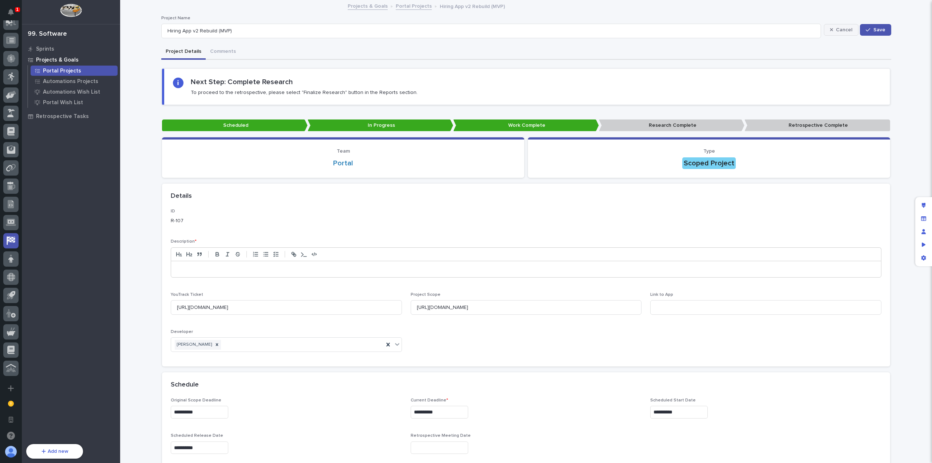
click at [850, 33] on button "Cancel" at bounding box center [841, 30] width 35 height 12
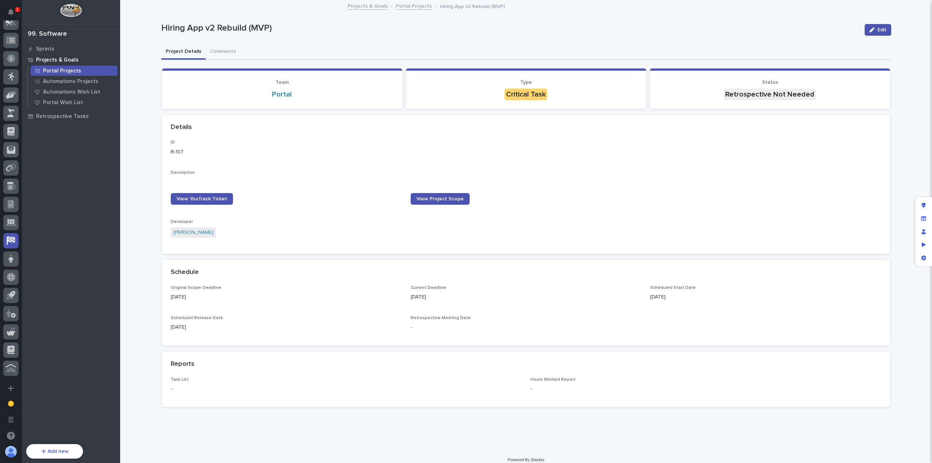
click at [75, 71] on p "Portal Projects" at bounding box center [62, 71] width 38 height 7
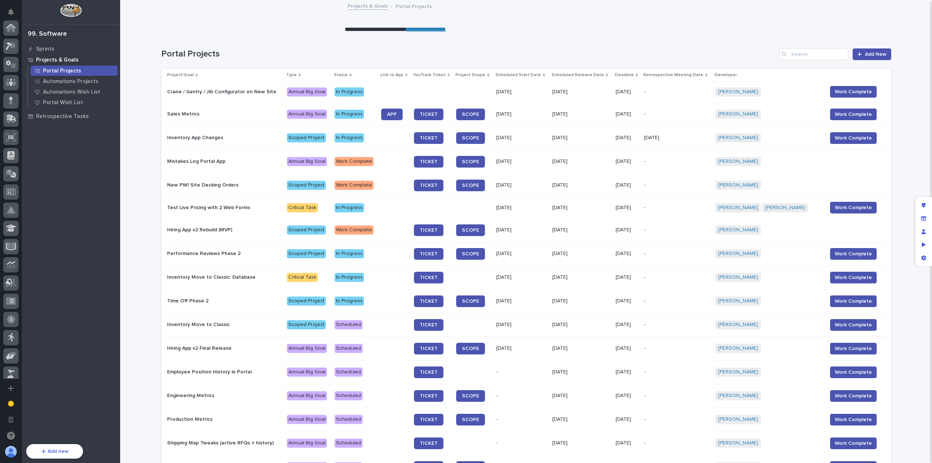
scroll to position [261, 0]
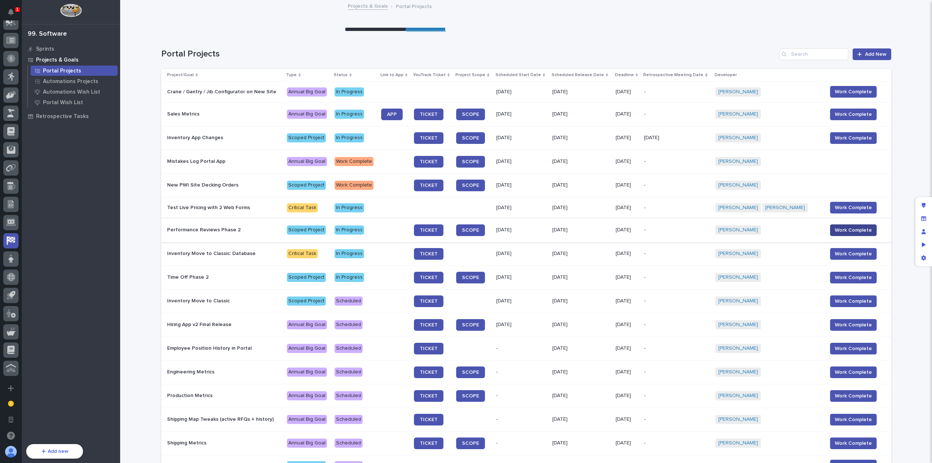
click at [843, 228] on span "Work Complete" at bounding box center [853, 230] width 37 height 7
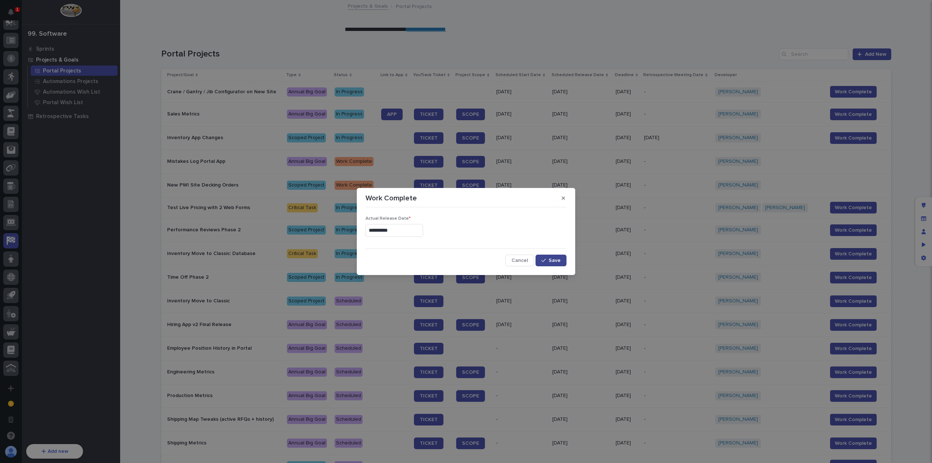
click at [551, 260] on span "Save" at bounding box center [555, 260] width 12 height 5
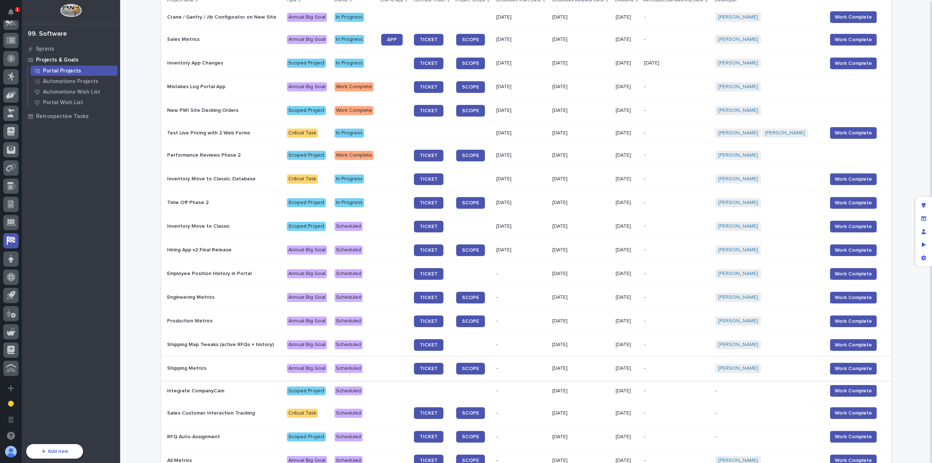
scroll to position [0, 0]
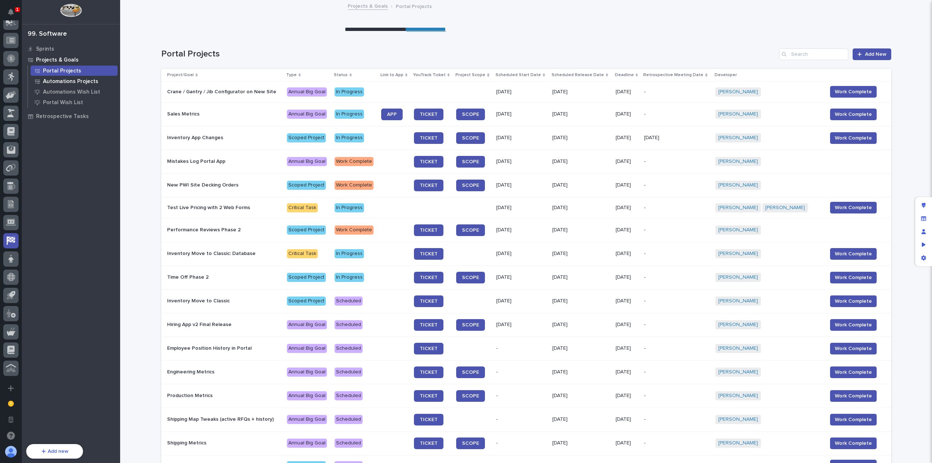
click at [109, 82] on div "Automations Projects" at bounding box center [74, 81] width 87 height 10
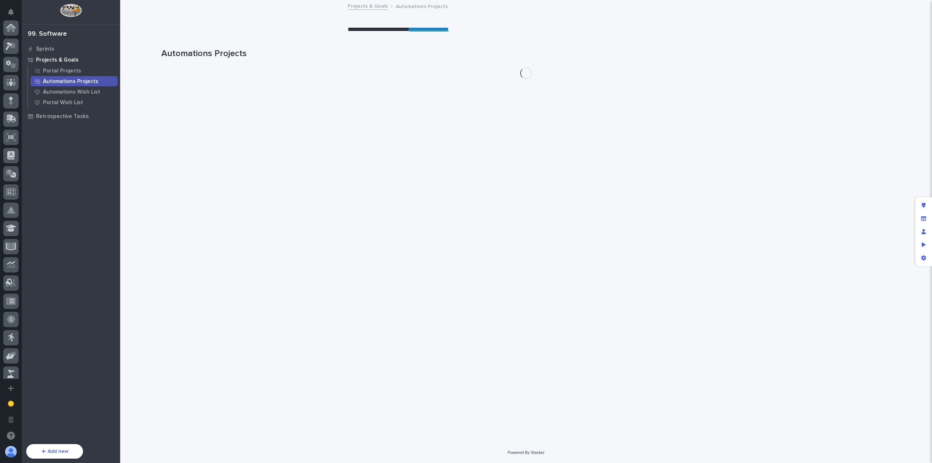
scroll to position [261, 0]
